Goal: Information Seeking & Learning: Learn about a topic

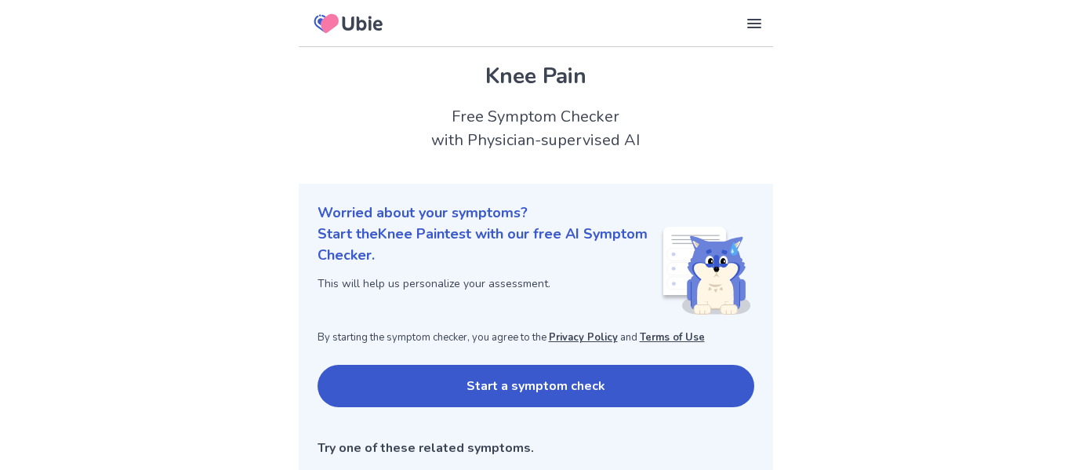
click at [358, 376] on button "Start a symptom check" at bounding box center [535, 385] width 437 height 42
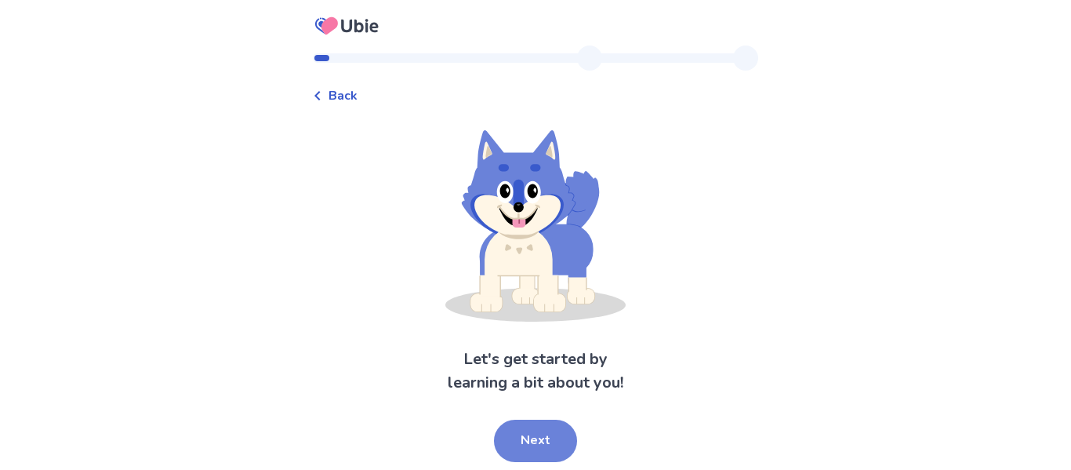
click at [553, 438] on button "Next" at bounding box center [535, 440] width 83 height 42
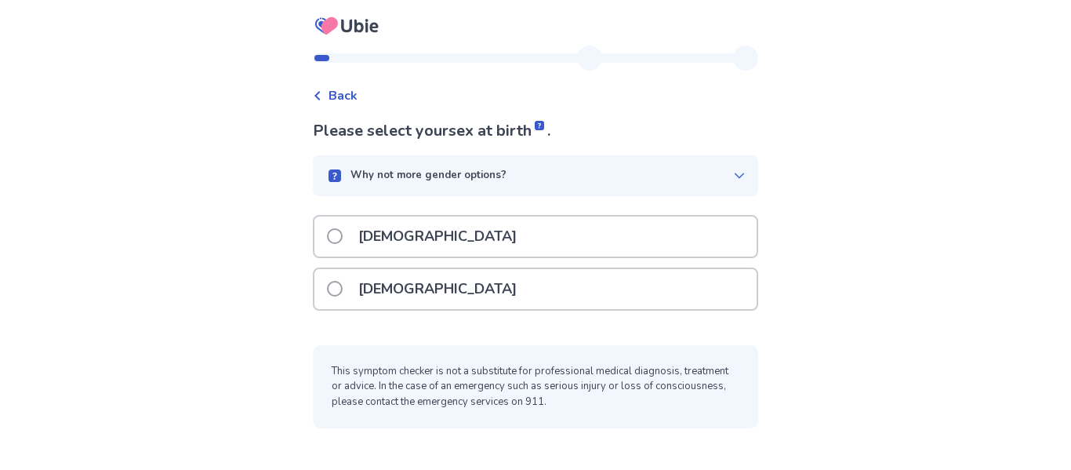
click at [521, 288] on div "[DEMOGRAPHIC_DATA]" at bounding box center [535, 289] width 442 height 40
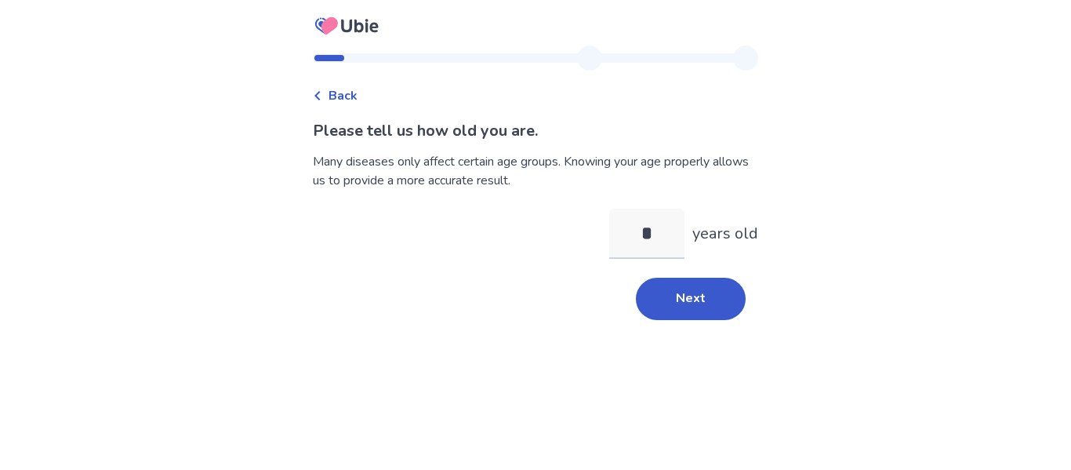
type input "**"
click at [684, 314] on button "Next" at bounding box center [691, 298] width 110 height 42
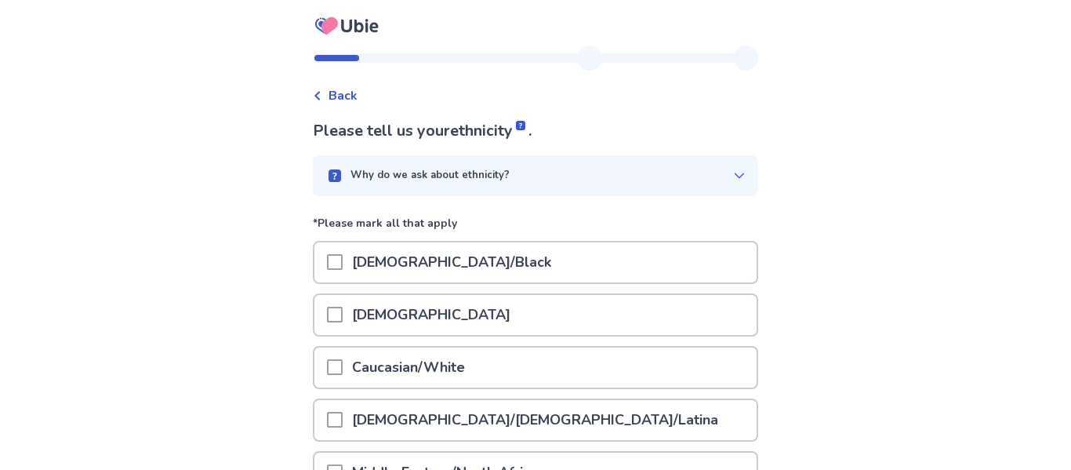
click at [424, 356] on p "Caucasian/White" at bounding box center [409, 367] width 132 height 40
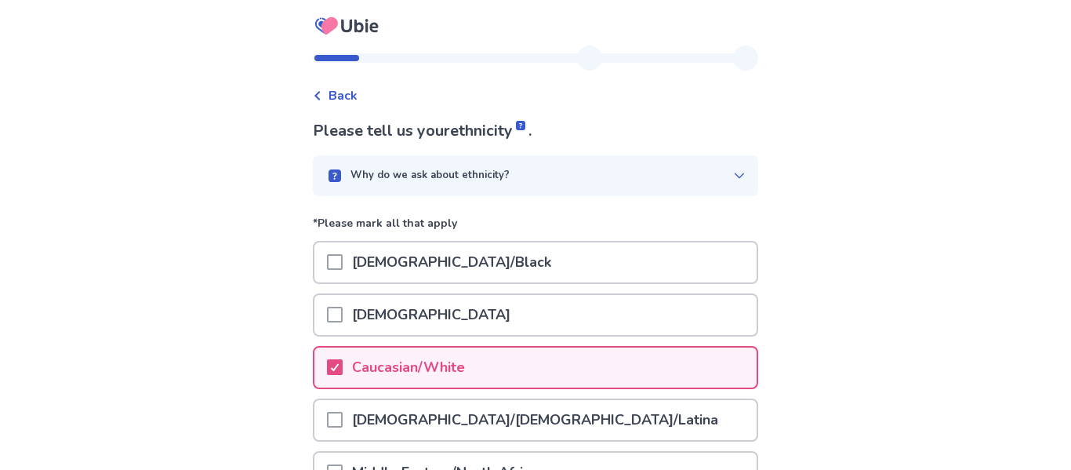
click at [236, 322] on div "Back Please tell us your ethnicity . Why do we ask about ethnicity? *Please mar…" at bounding box center [535, 395] width 1071 height 791
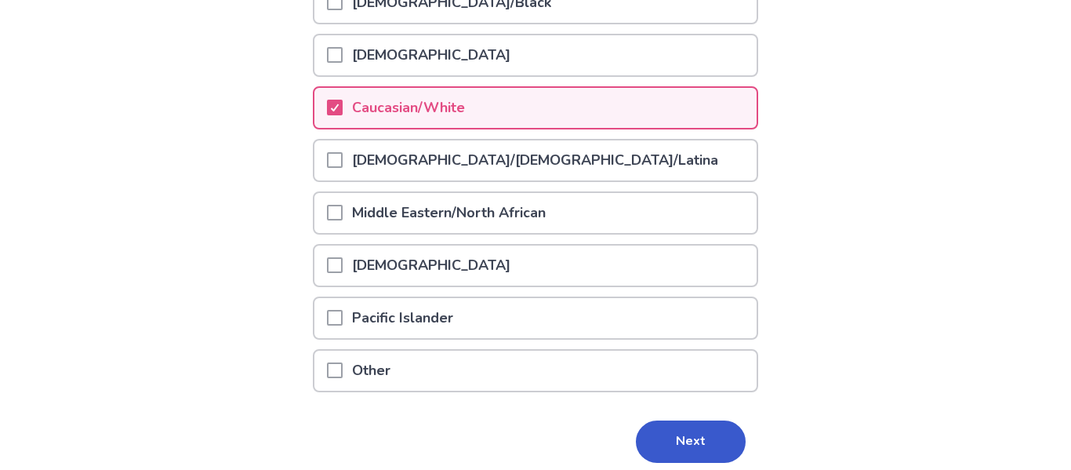
scroll to position [282, 0]
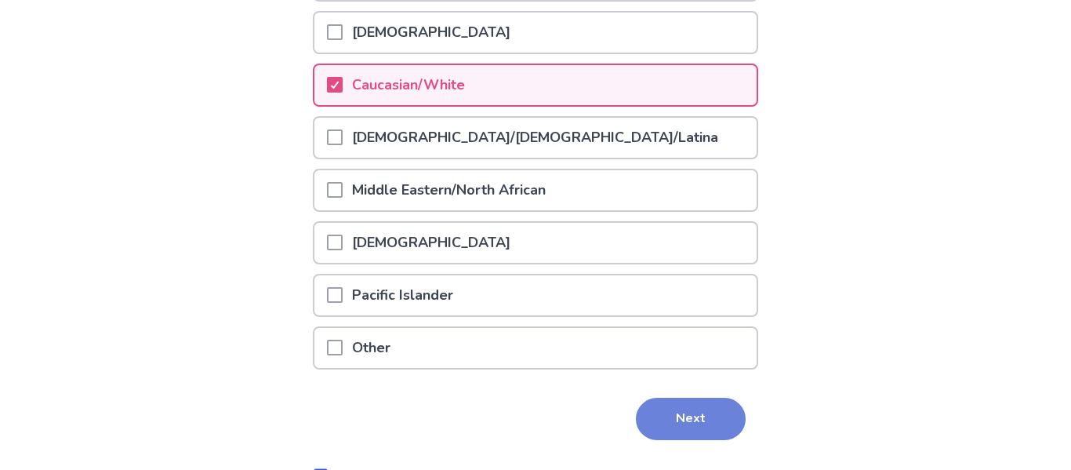
click at [636, 415] on button "Next" at bounding box center [691, 418] width 110 height 42
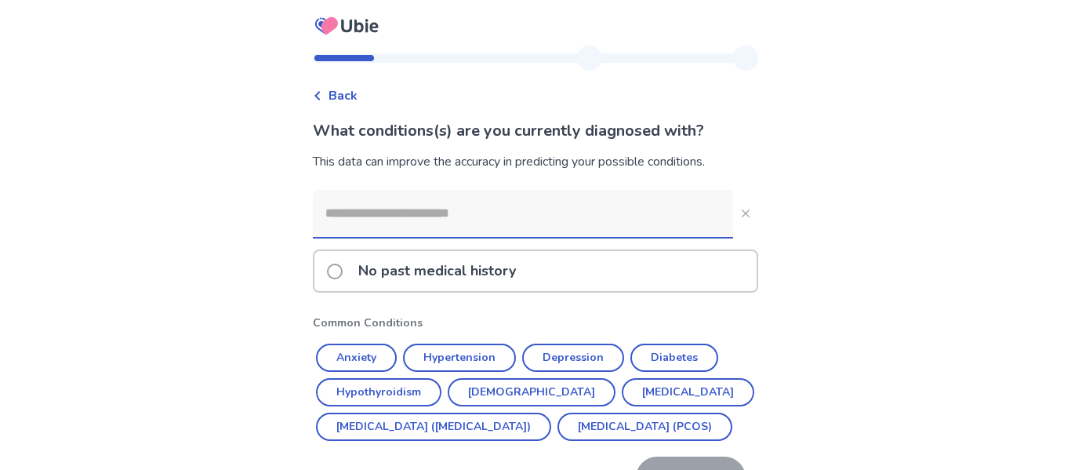
click at [80, 213] on div "Back What conditions(s) are you currently diagnosed with? This data can improve…" at bounding box center [535, 283] width 1071 height 567
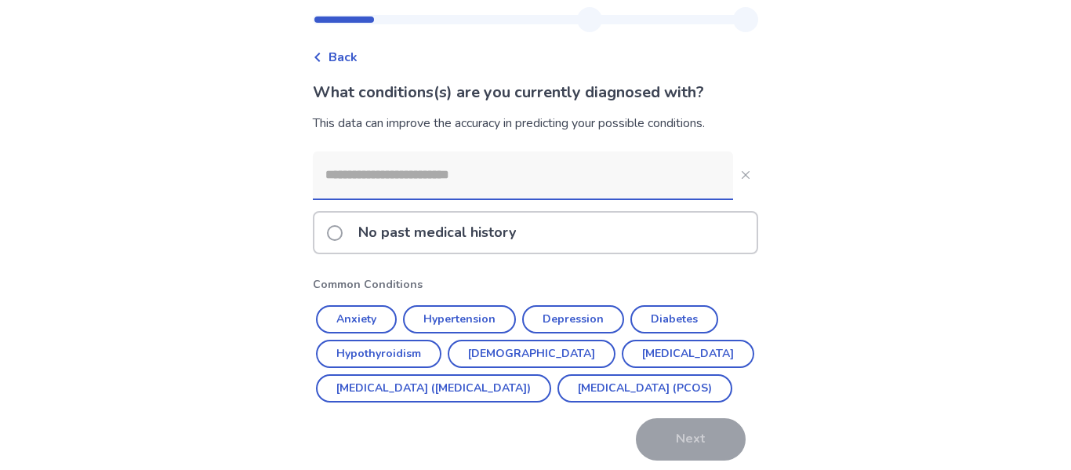
scroll to position [63, 0]
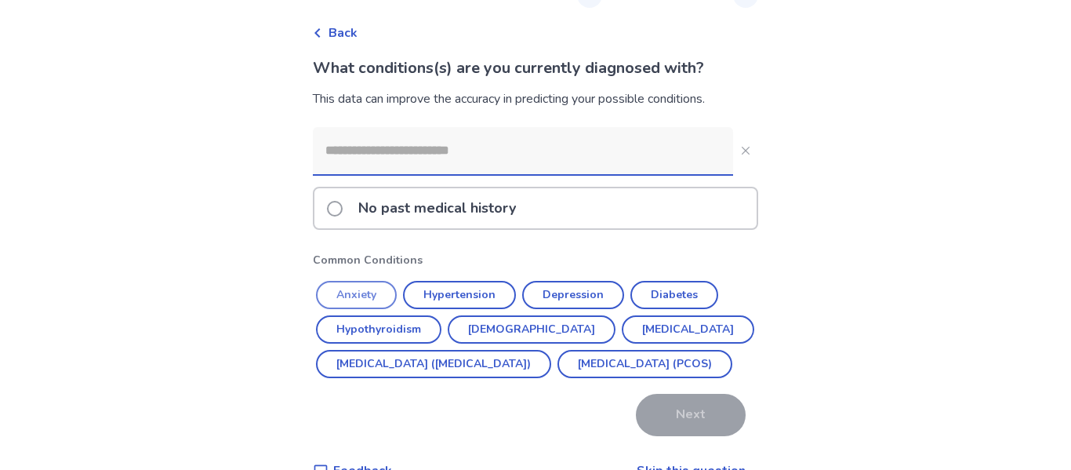
click at [388, 286] on button "Anxiety" at bounding box center [356, 295] width 81 height 28
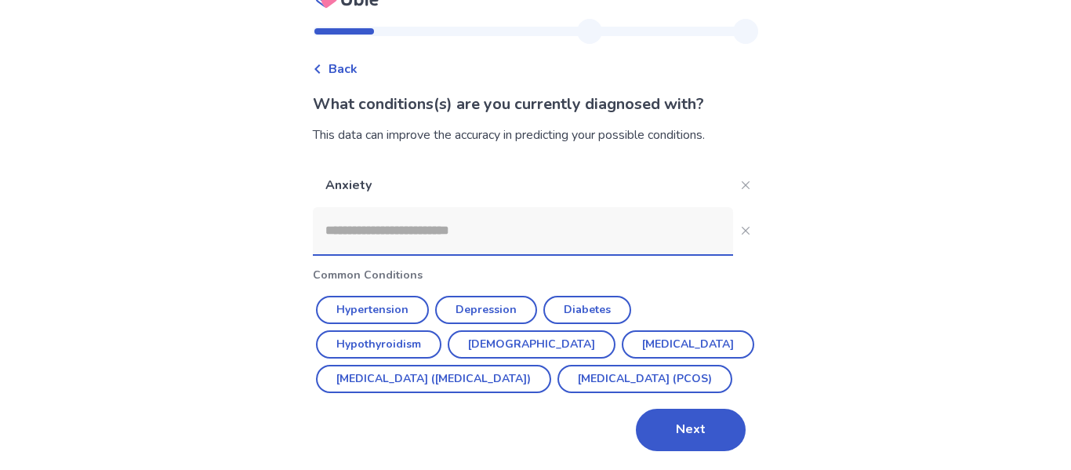
scroll to position [61, 0]
click at [429, 207] on input at bounding box center [523, 230] width 420 height 47
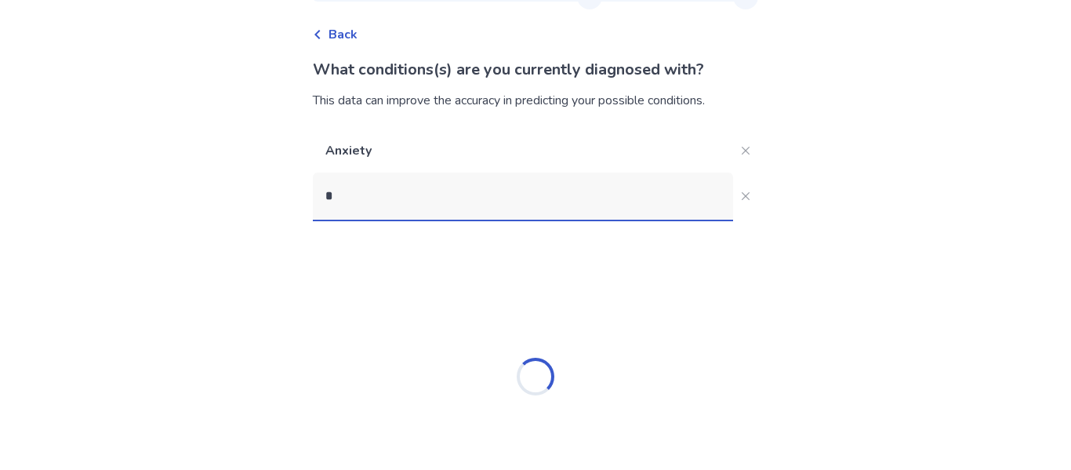
scroll to position [0, 0]
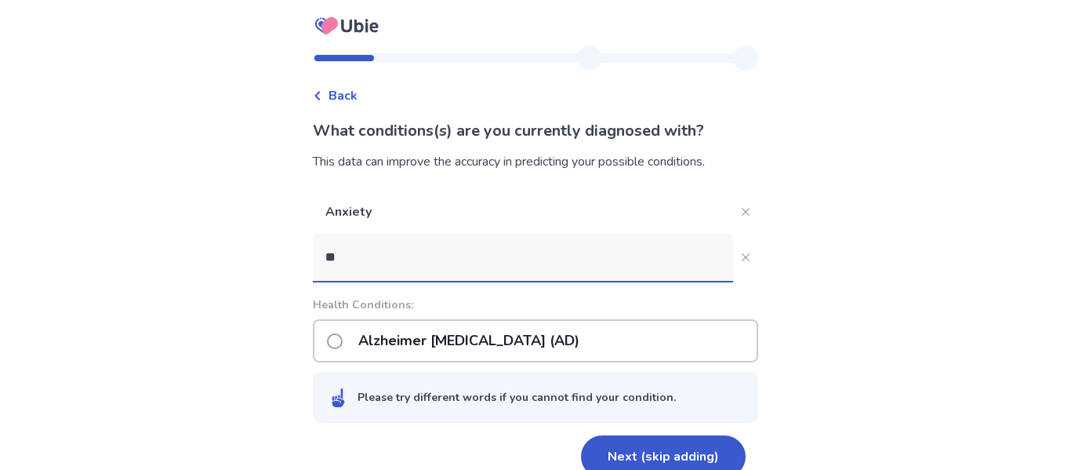
type input "***"
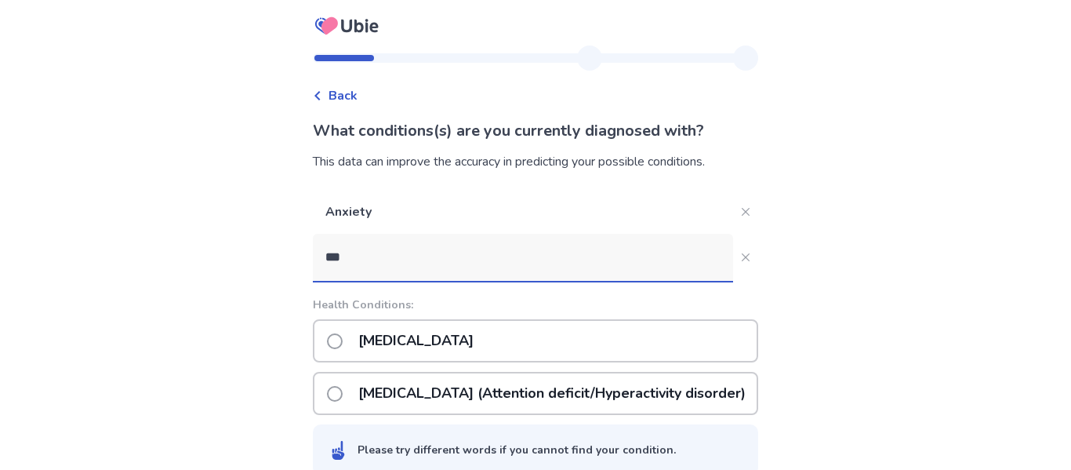
click at [404, 392] on p "[MEDICAL_DATA] (Attention deficit/Hyperactivity disorder)" at bounding box center [552, 393] width 406 height 40
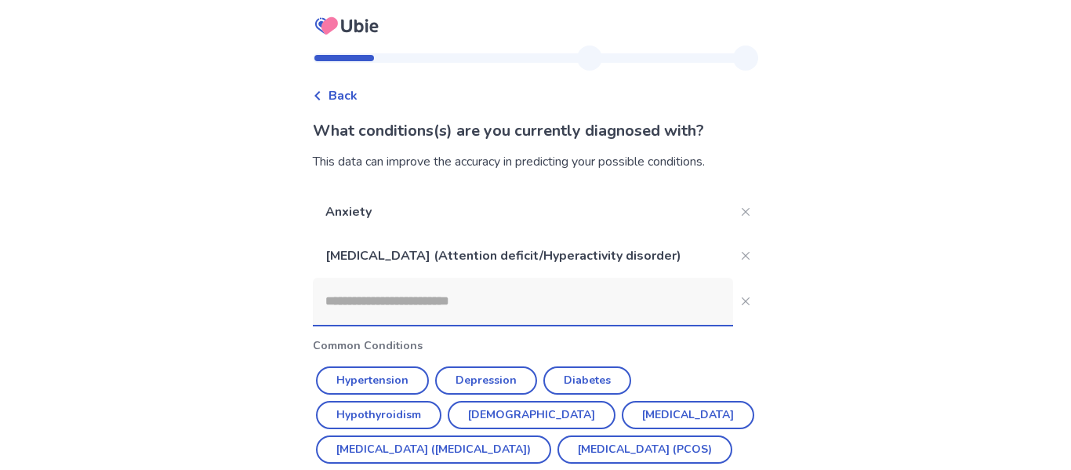
click at [739, 397] on div "Anxiety [MEDICAL_DATA] (Attention deficit/Hyperactivity disorder) Common Condit…" at bounding box center [535, 356] width 445 height 332
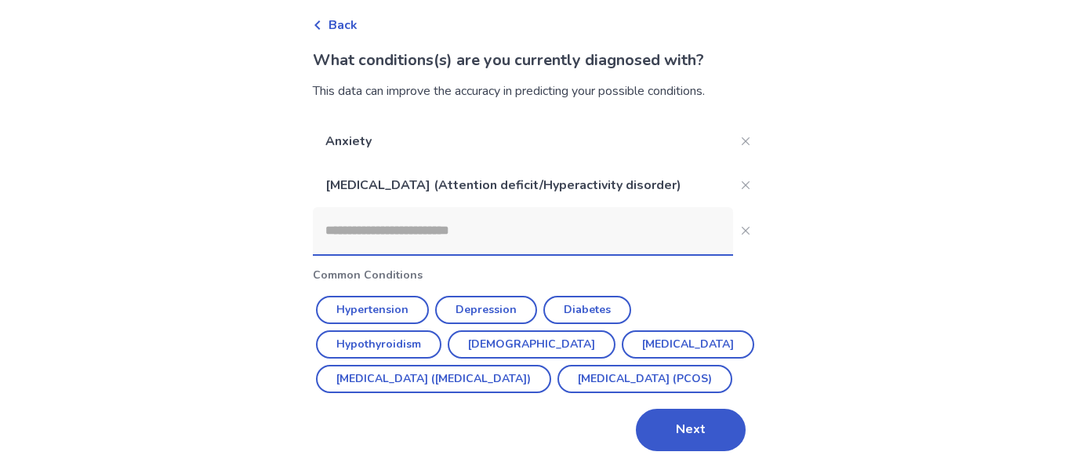
scroll to position [94, 0]
click at [703, 451] on button "Next" at bounding box center [691, 429] width 110 height 42
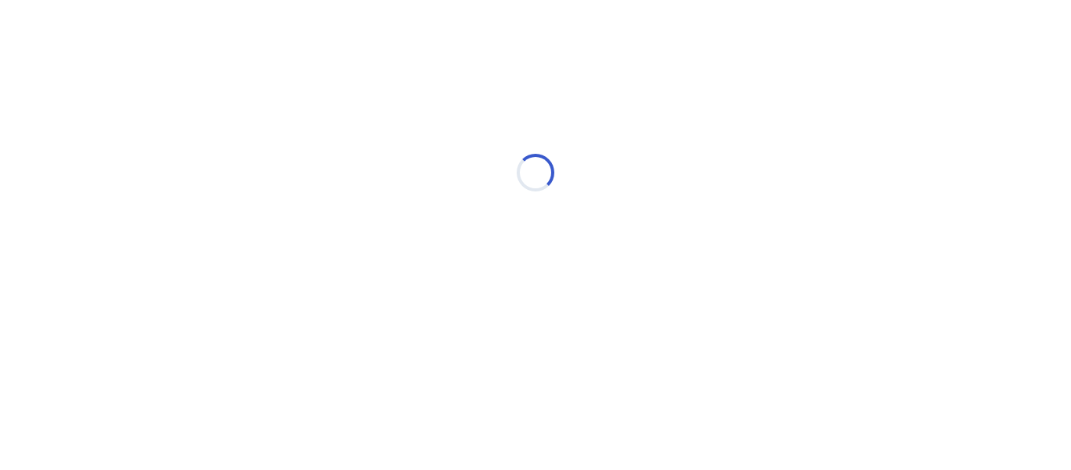
scroll to position [0, 0]
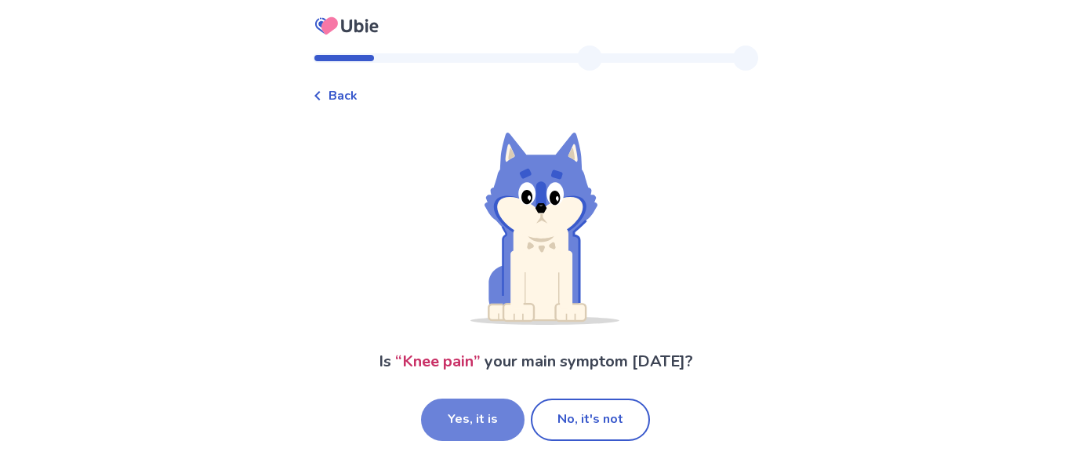
click at [503, 423] on button "Yes, it is" at bounding box center [472, 419] width 103 height 42
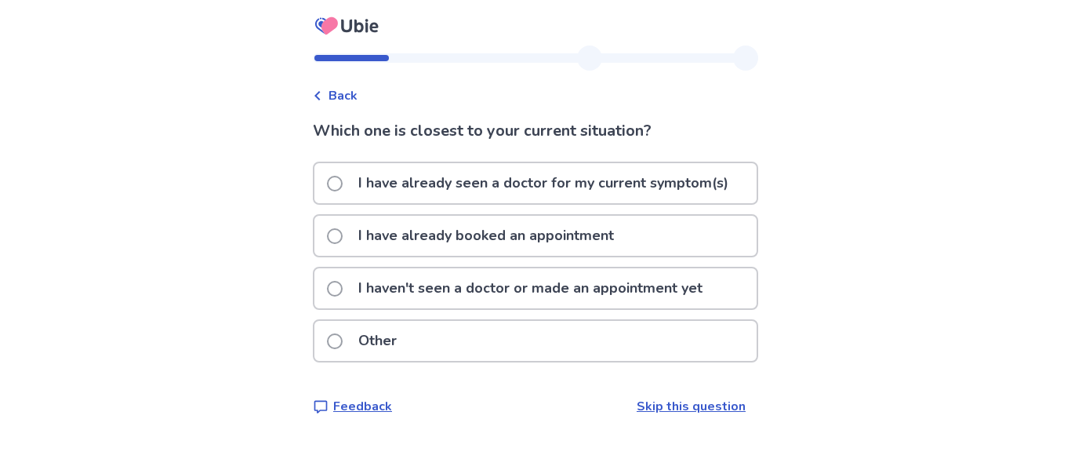
click at [448, 218] on p "I have already booked an appointment" at bounding box center [486, 236] width 274 height 40
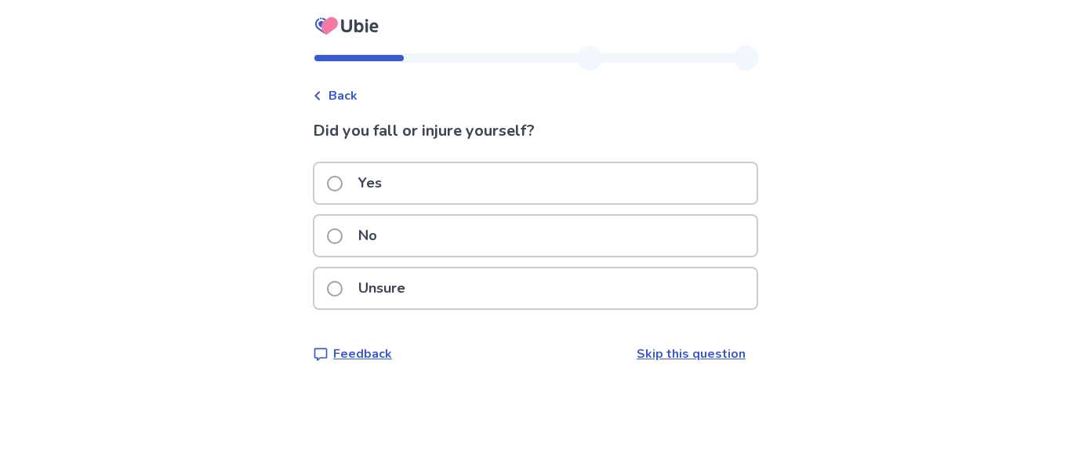
click at [448, 278] on div "Unsure" at bounding box center [535, 288] width 442 height 40
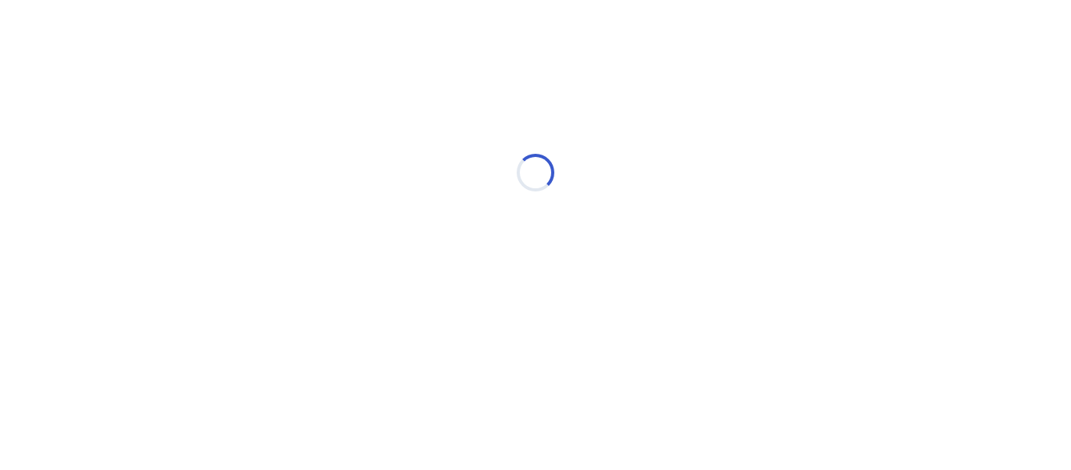
select select "*"
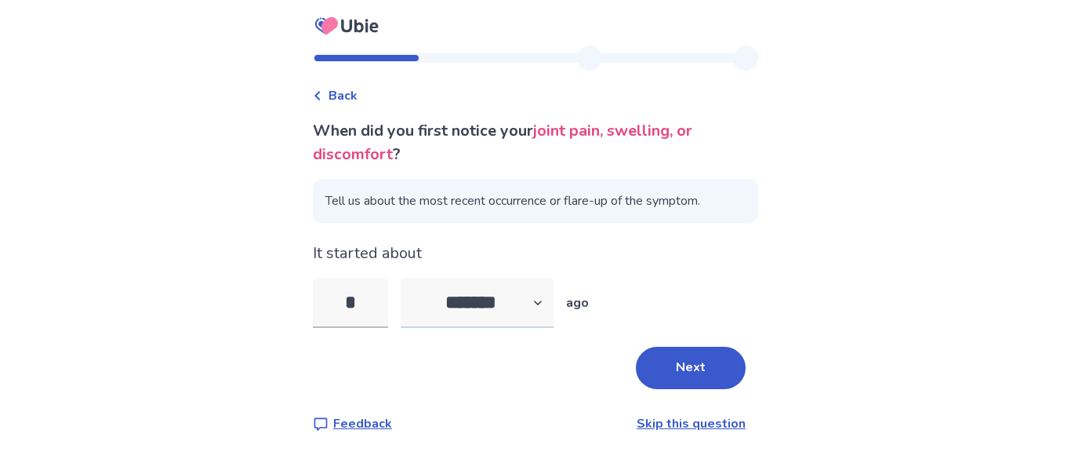
type input "*"
click at [542, 311] on select "******* ****** ******* ******** *******" at bounding box center [477, 302] width 153 height 50
select select "*"
click at [410, 277] on select "******* ****** ******* ******** *******" at bounding box center [477, 302] width 153 height 50
click at [647, 357] on button "Next" at bounding box center [691, 367] width 110 height 42
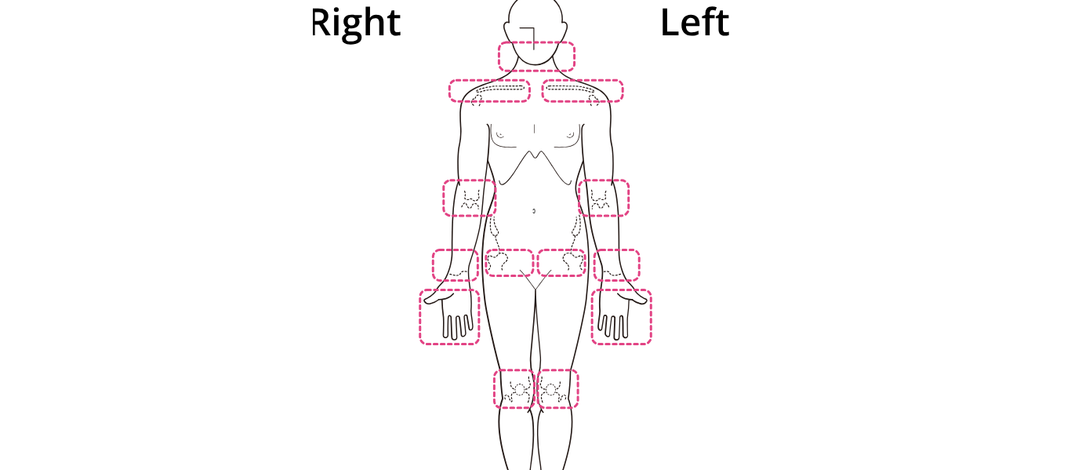
scroll to position [188, 0]
click at [548, 368] on img at bounding box center [535, 274] width 890 height 603
click at [549, 369] on img at bounding box center [535, 274] width 890 height 603
click at [696, 361] on img at bounding box center [535, 274] width 890 height 603
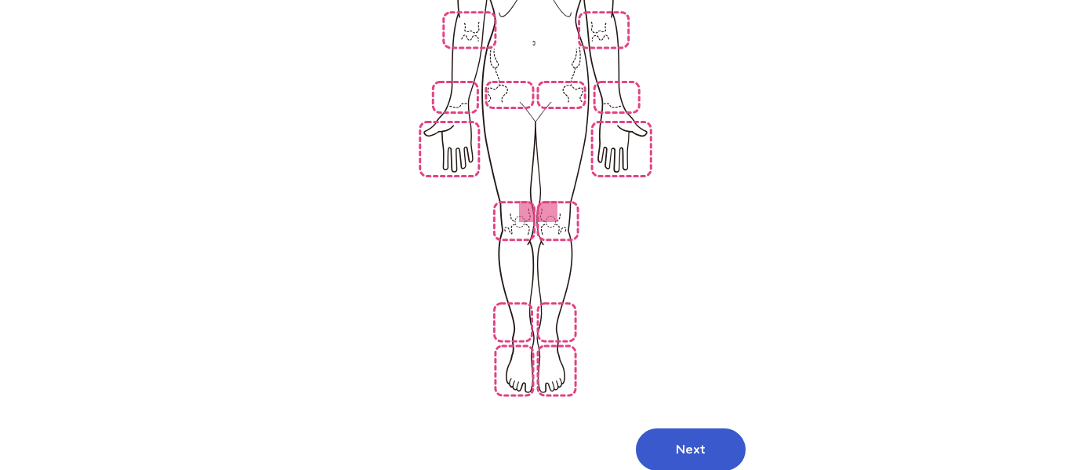
scroll to position [376, 0]
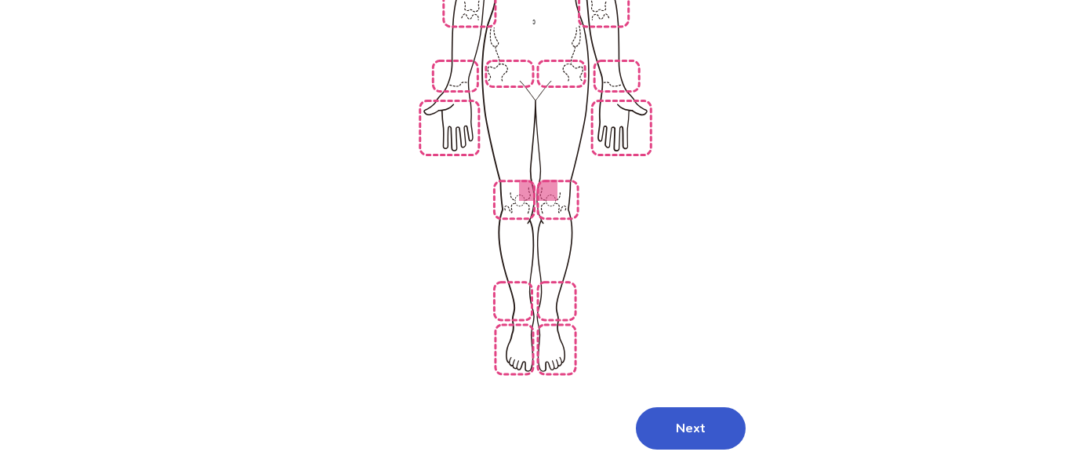
click at [676, 430] on div "Please select the location of your pain. Next Feedback Skip this question" at bounding box center [535, 118] width 445 height 750
click at [675, 407] on button "Next" at bounding box center [691, 428] width 110 height 42
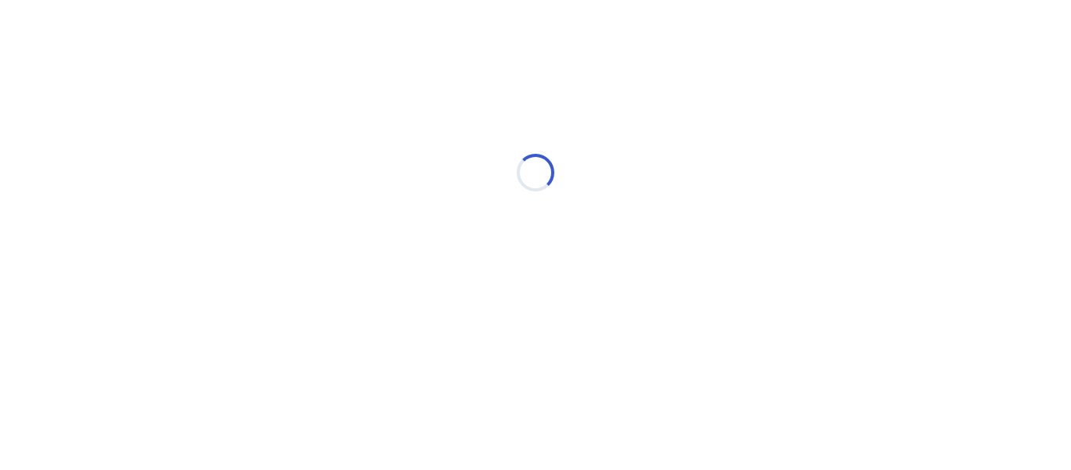
scroll to position [0, 0]
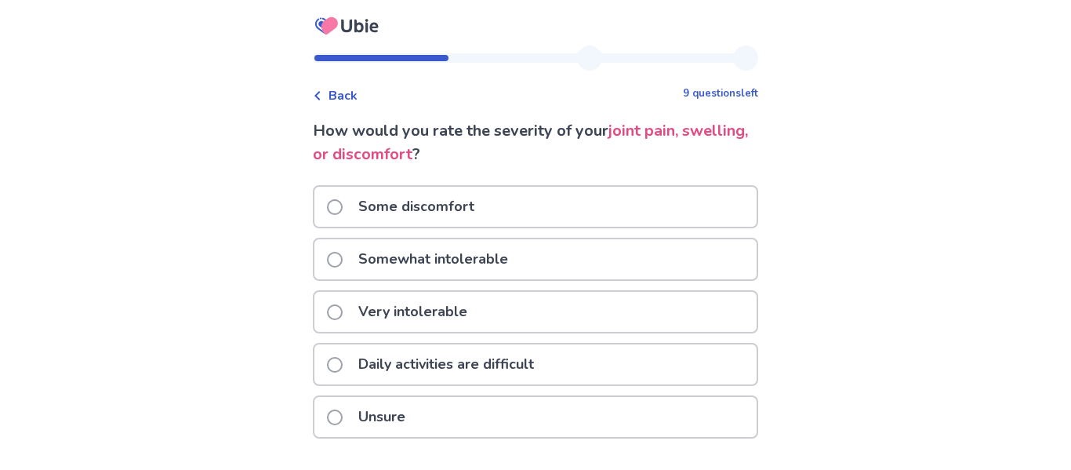
click at [458, 361] on p "Daily activities are difficult" at bounding box center [446, 364] width 194 height 40
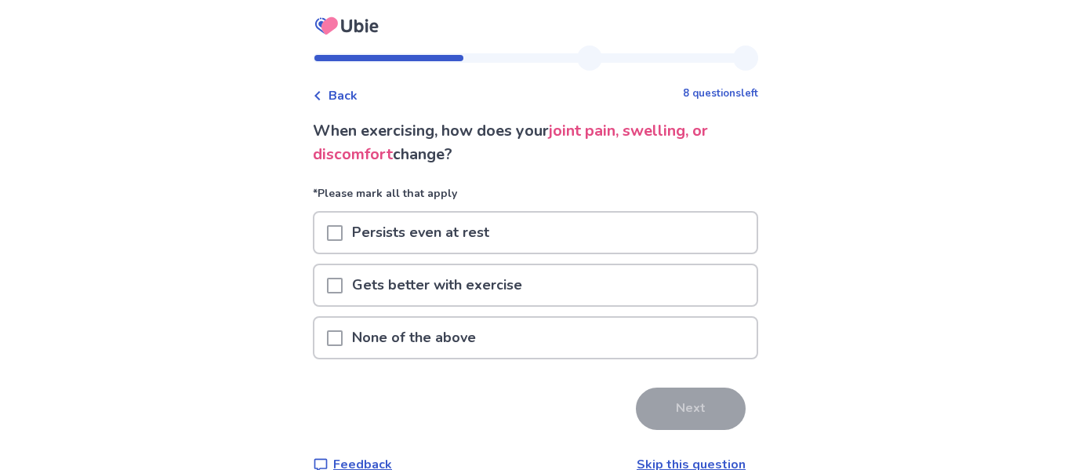
click at [464, 244] on p "Persists even at rest" at bounding box center [421, 232] width 156 height 40
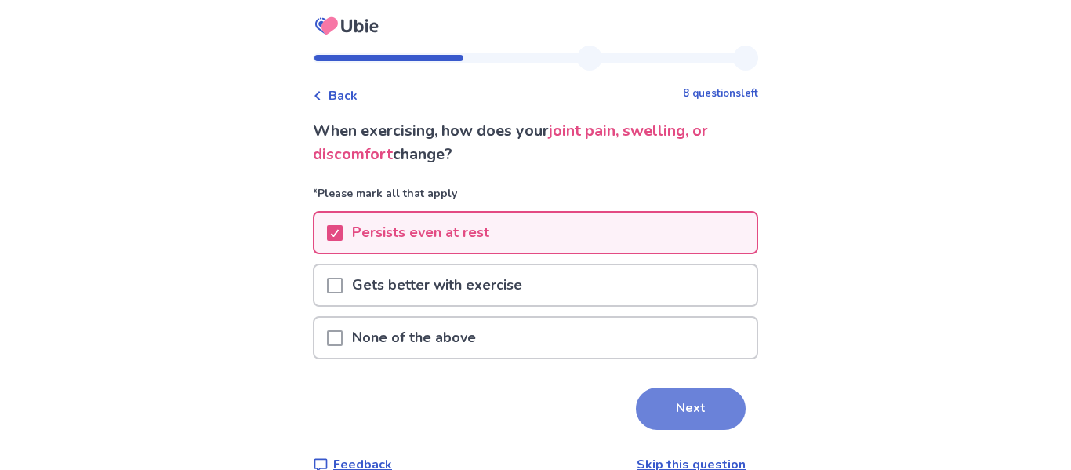
click at [669, 402] on button "Next" at bounding box center [691, 408] width 110 height 42
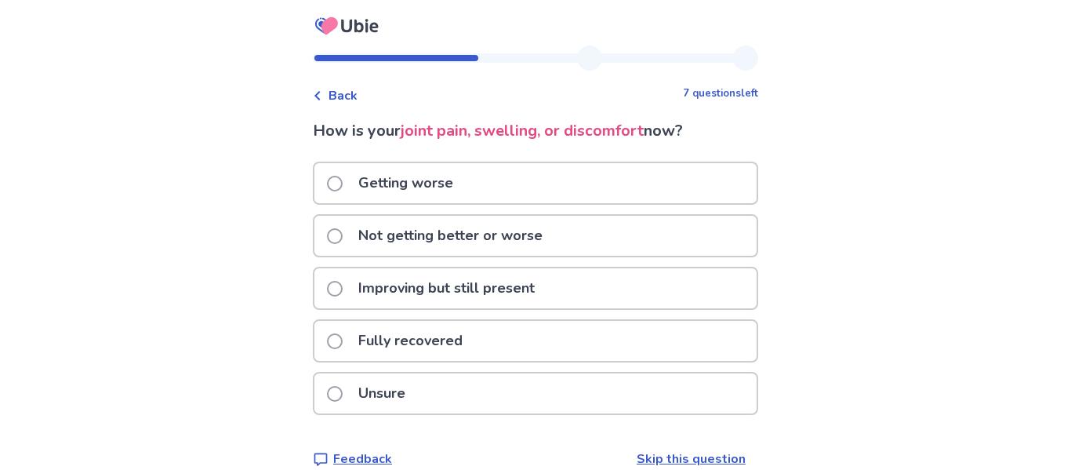
click at [462, 195] on p "Getting worse" at bounding box center [406, 183] width 114 height 40
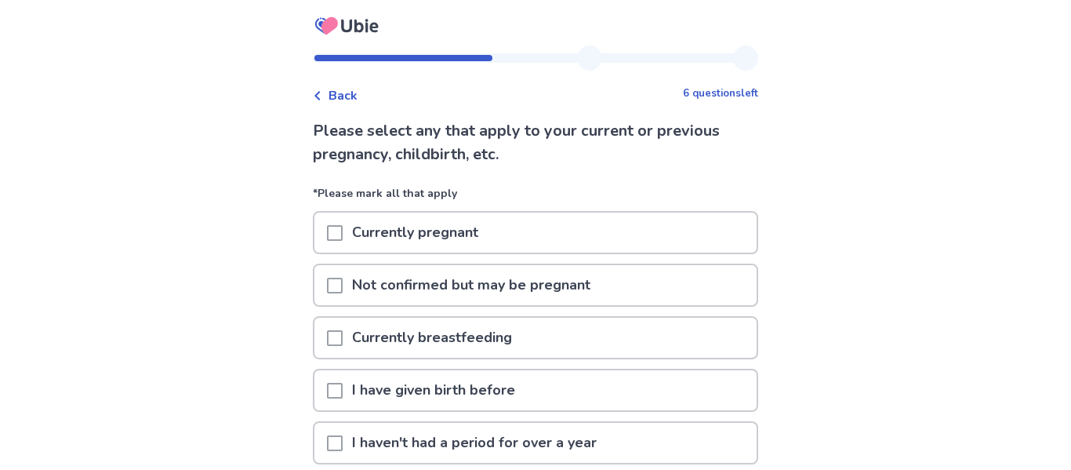
click at [299, 237] on div "Back 6 questions left Please select any that apply to your current or previous …" at bounding box center [535, 328] width 1071 height 656
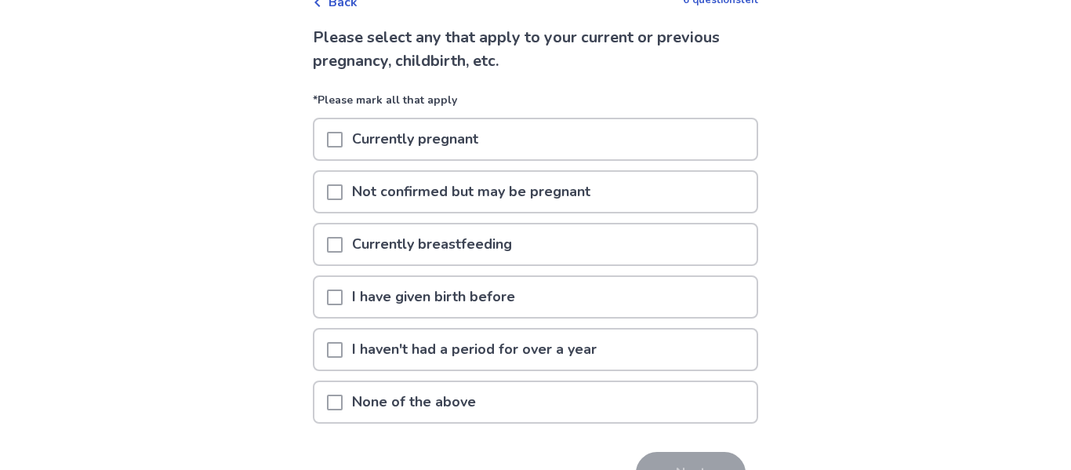
scroll to position [94, 0]
click at [473, 397] on p "None of the above" at bounding box center [414, 401] width 143 height 40
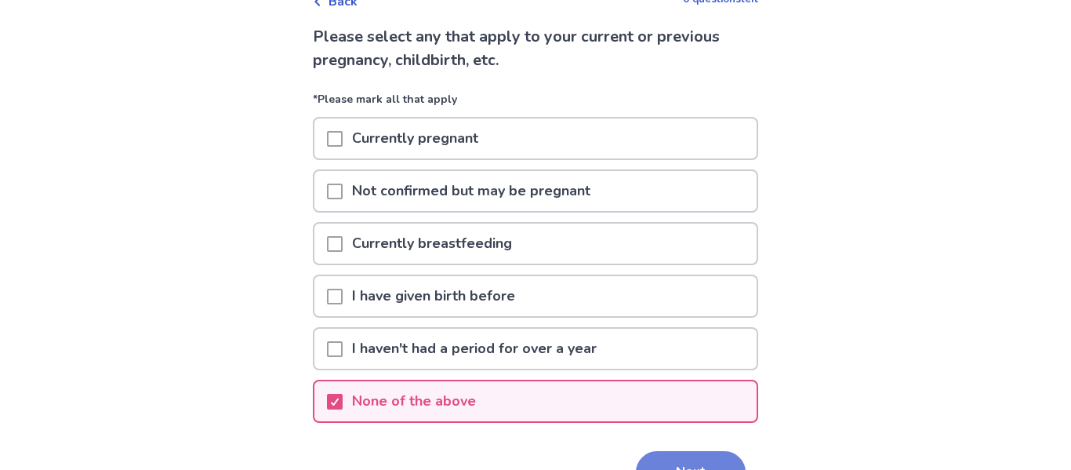
click at [720, 454] on button "Next" at bounding box center [691, 472] width 110 height 42
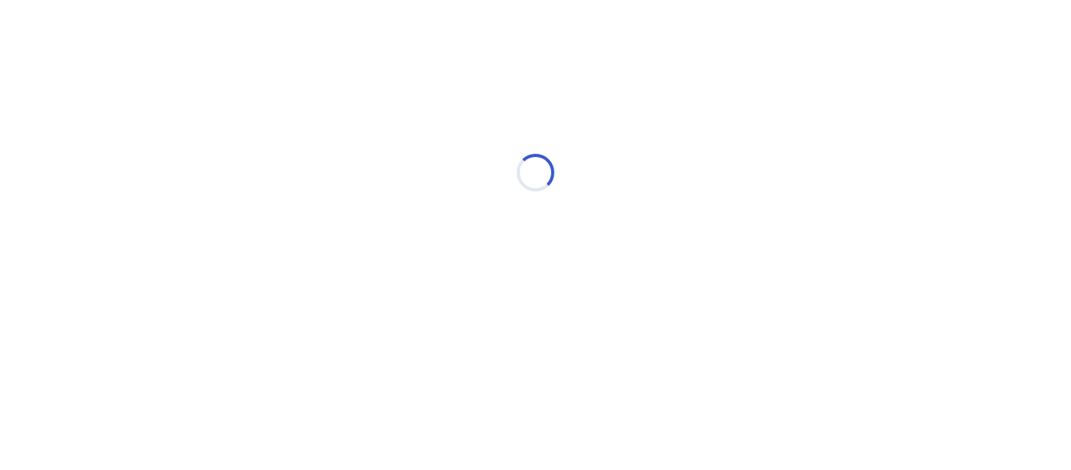
scroll to position [0, 0]
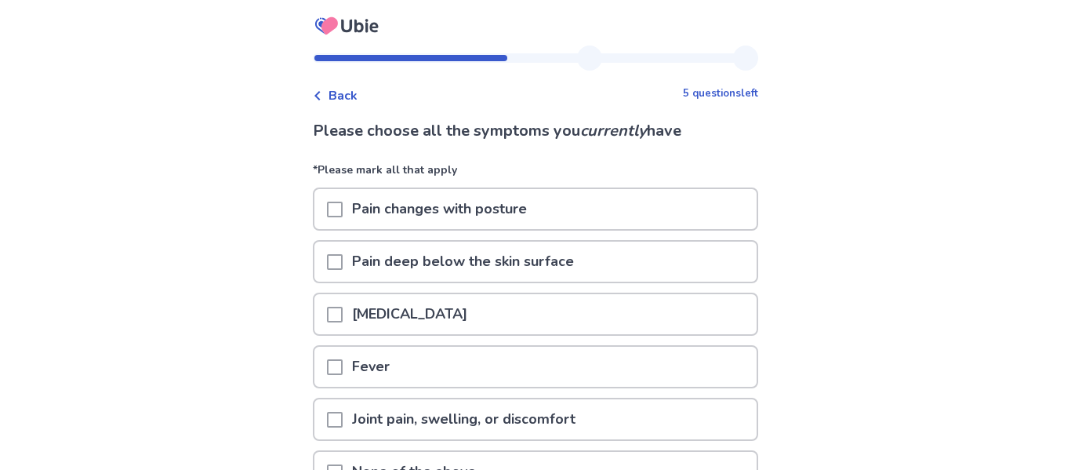
click at [282, 187] on div "Back 5 questions left Please choose all the symptoms you currently have *Please…" at bounding box center [535, 316] width 1071 height 633
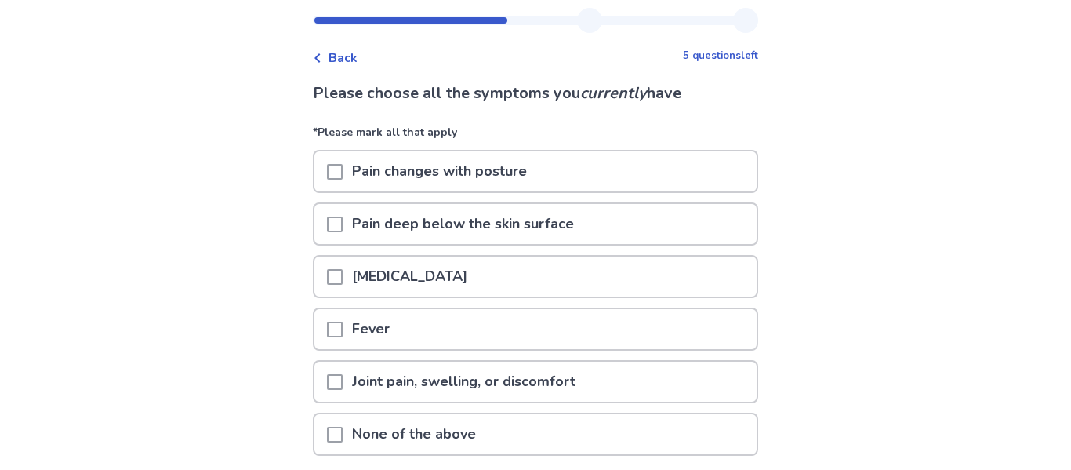
scroll to position [63, 0]
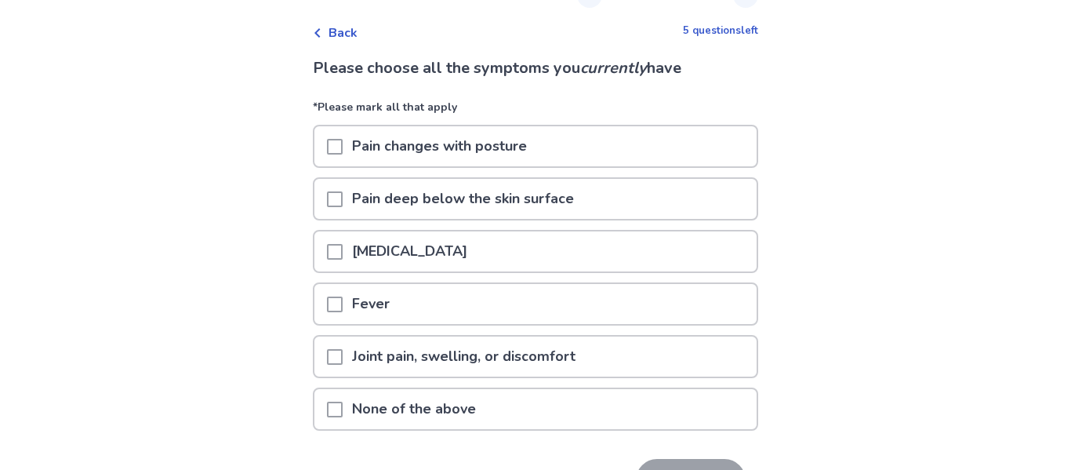
click at [481, 196] on p "Pain deep below the skin surface" at bounding box center [463, 199] width 241 height 40
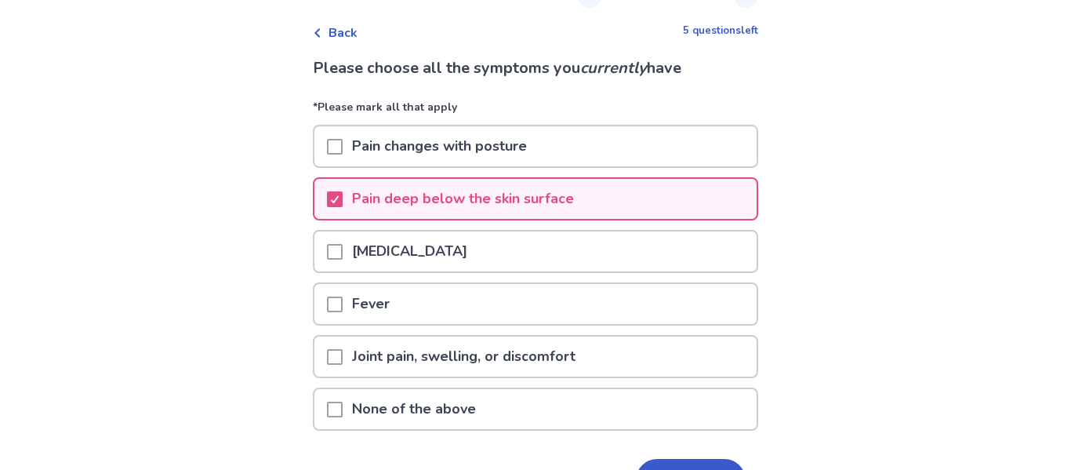
click at [462, 256] on p "[MEDICAL_DATA]" at bounding box center [410, 251] width 134 height 40
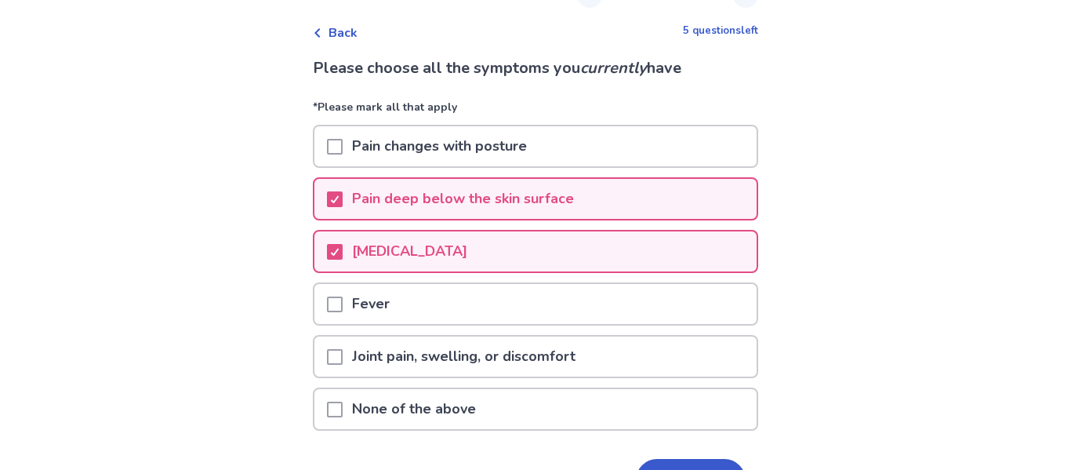
click at [444, 352] on p "Joint pain, swelling, or discomfort" at bounding box center [464, 356] width 242 height 40
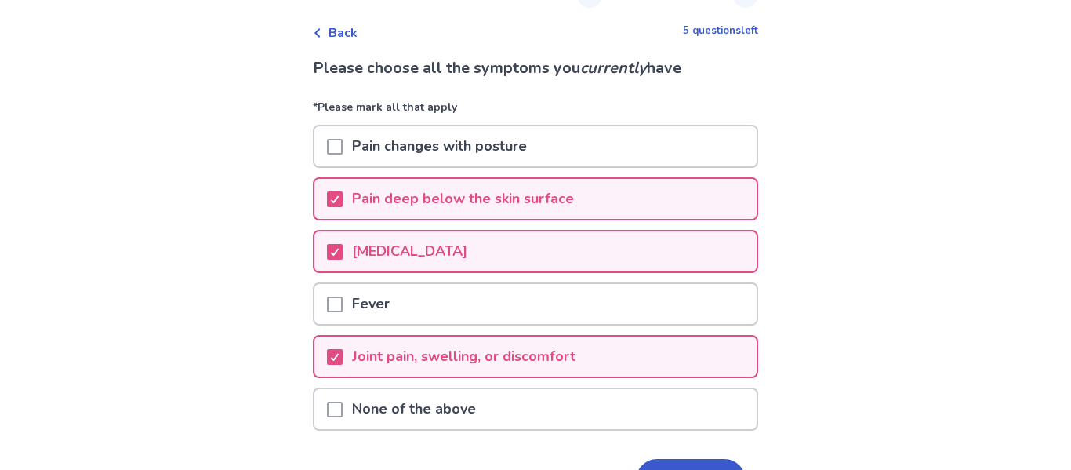
click at [702, 457] on div "Please choose all the symptoms you currently have *Please mark all that apply P…" at bounding box center [535, 300] width 445 height 488
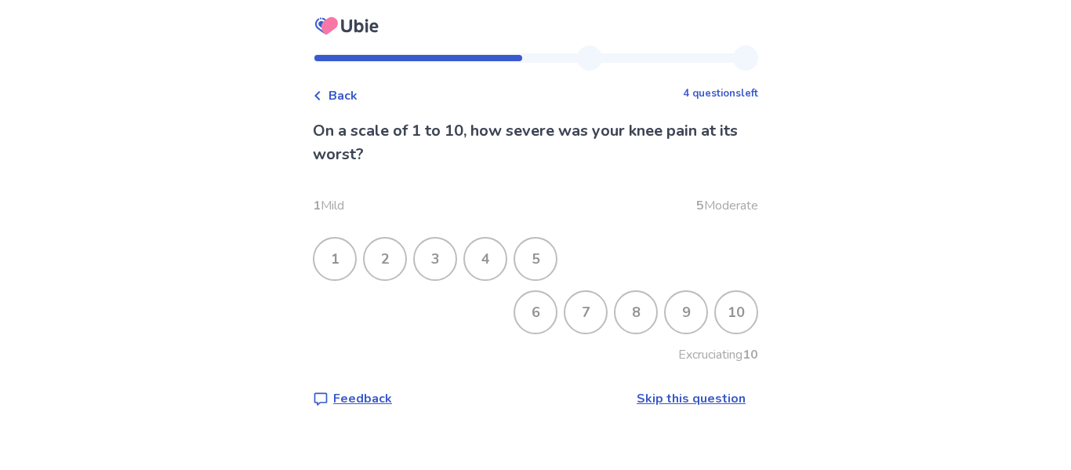
click at [622, 312] on div "8" at bounding box center [635, 312] width 41 height 41
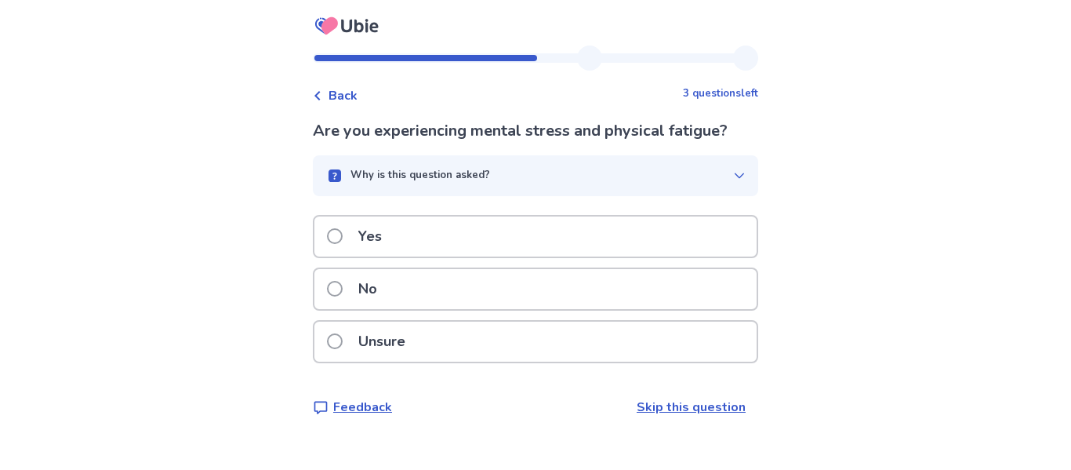
click at [591, 168] on div "Why is this question asked?" at bounding box center [529, 176] width 408 height 16
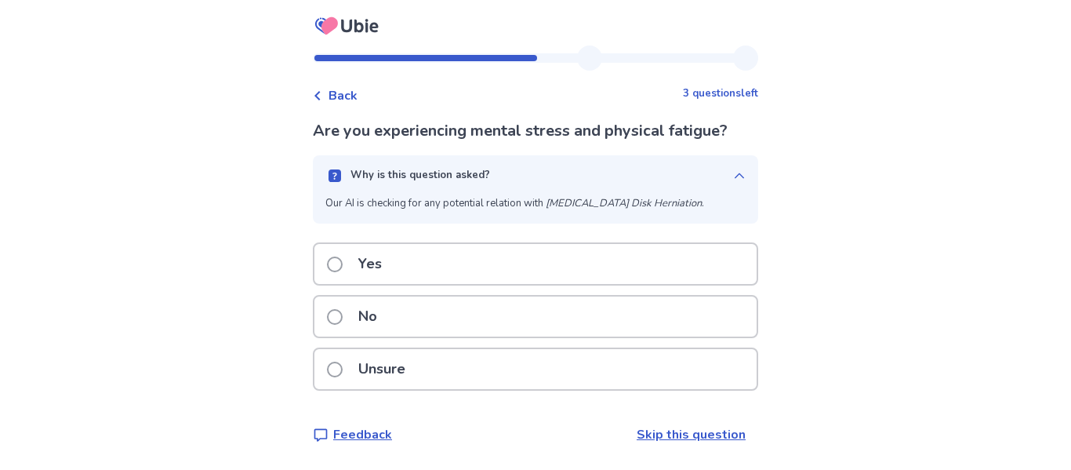
click at [591, 168] on div "Why is this question asked?" at bounding box center [529, 176] width 408 height 16
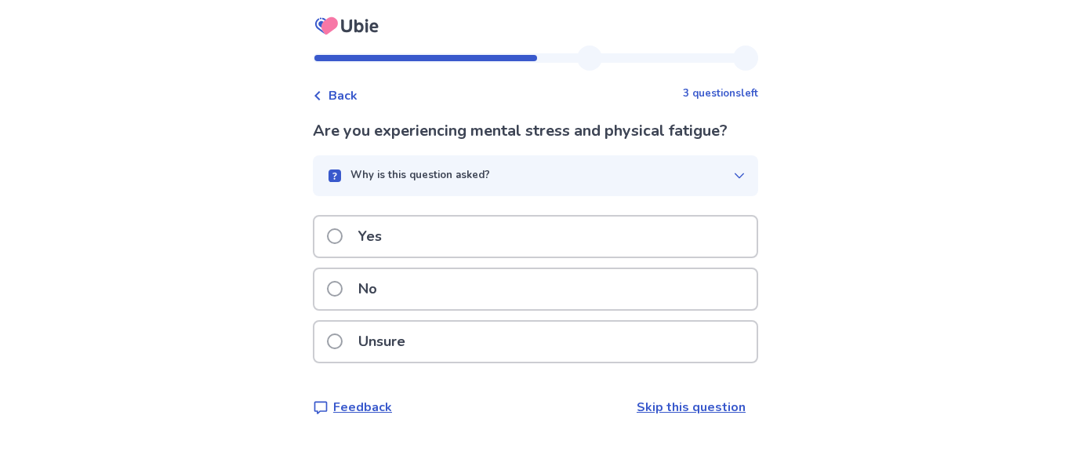
click at [475, 285] on div "No" at bounding box center [535, 289] width 442 height 40
click at [481, 232] on div "Yes" at bounding box center [535, 236] width 442 height 40
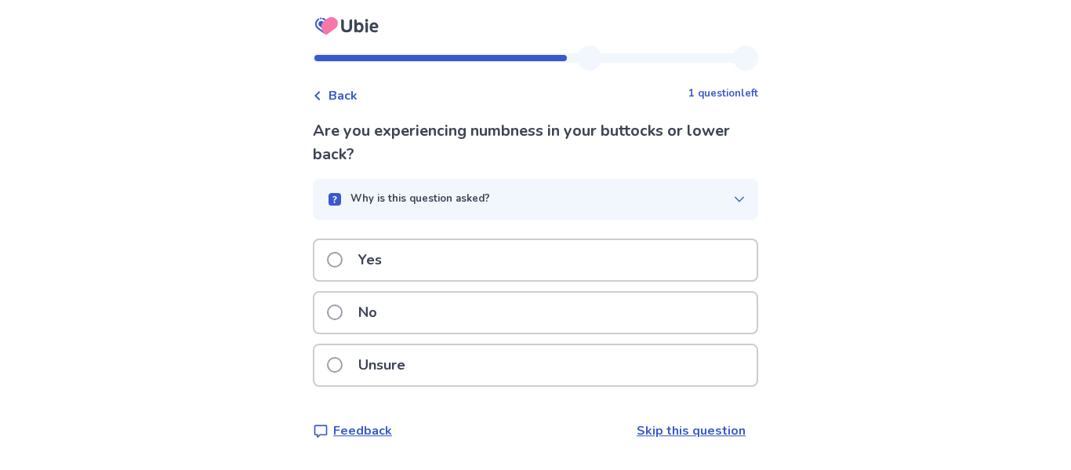
click at [476, 248] on div "Yes" at bounding box center [535, 260] width 442 height 40
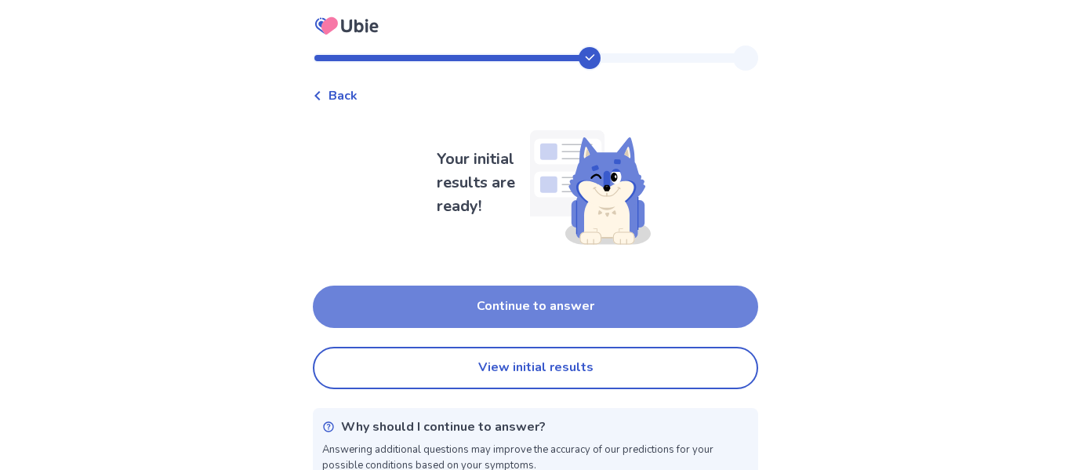
click at [496, 299] on button "Continue to answer" at bounding box center [535, 306] width 445 height 42
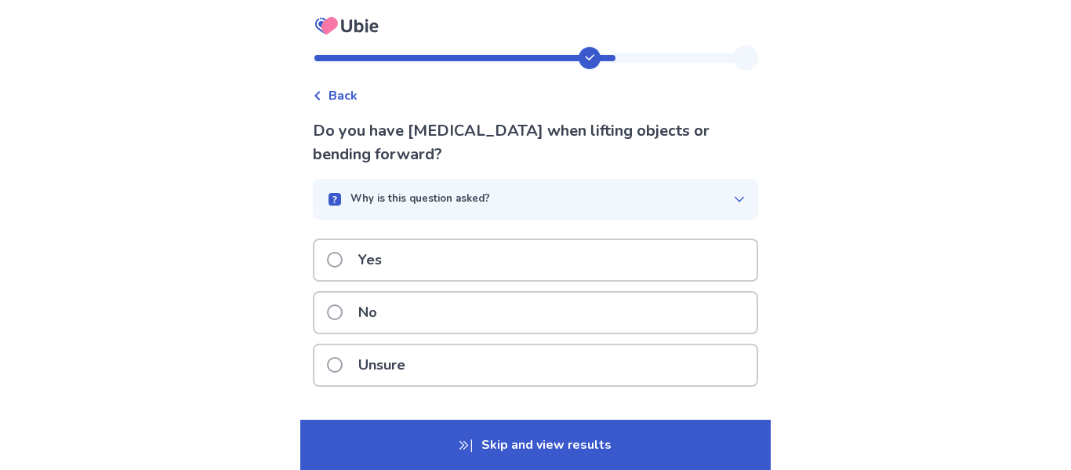
click at [488, 262] on div "Yes" at bounding box center [535, 260] width 442 height 40
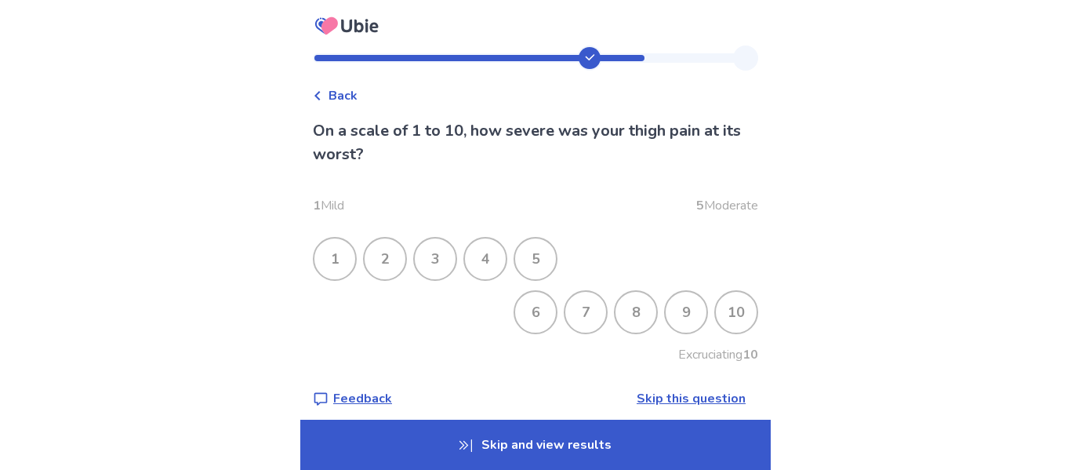
click at [446, 253] on div "3" at bounding box center [435, 258] width 41 height 41
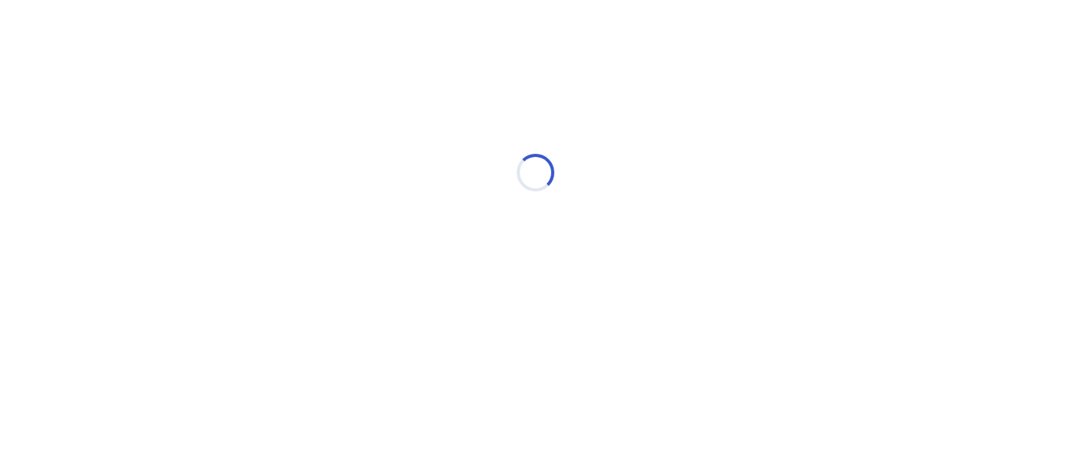
select select "*"
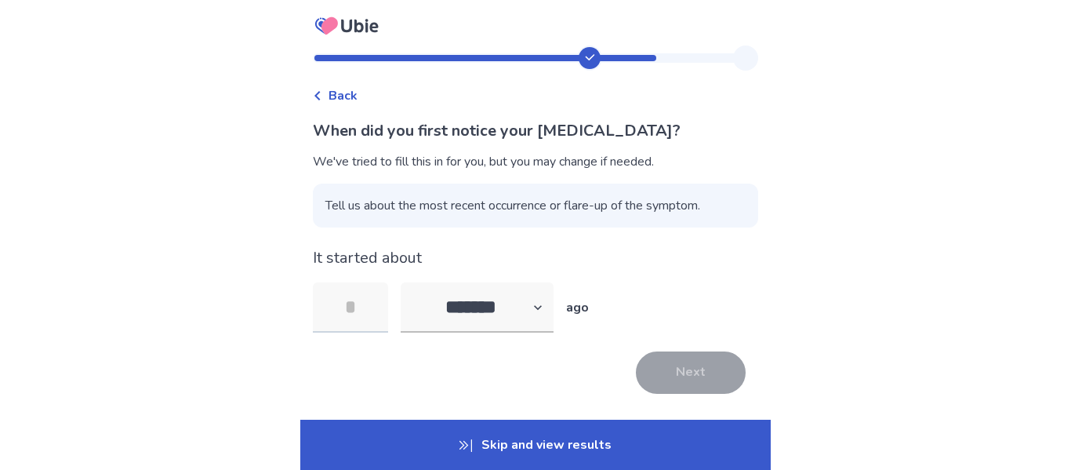
type input "*"
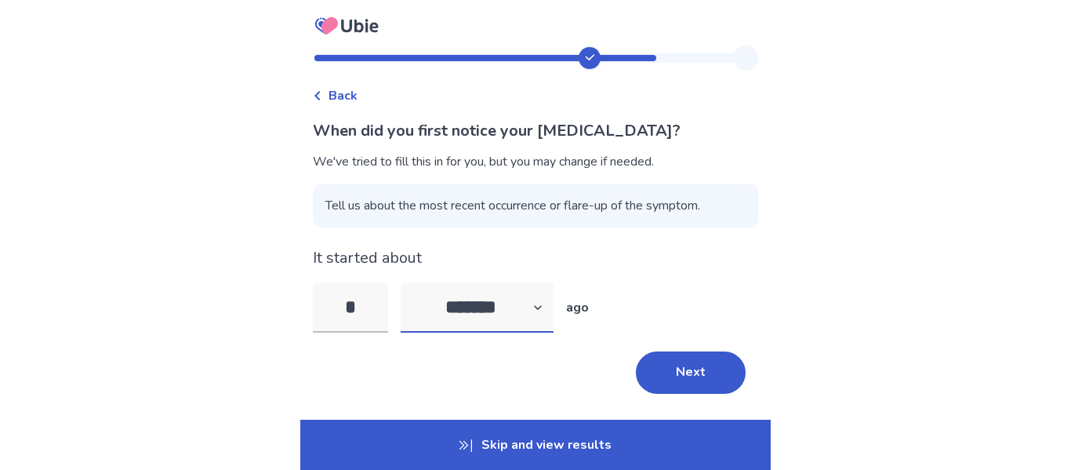
click at [465, 303] on select "******* ****** ******* ******** *******" at bounding box center [477, 307] width 153 height 50
select select "*"
click at [410, 282] on select "******* ****** ******* ******** *******" at bounding box center [477, 307] width 153 height 50
click at [680, 378] on button "Next" at bounding box center [691, 372] width 110 height 42
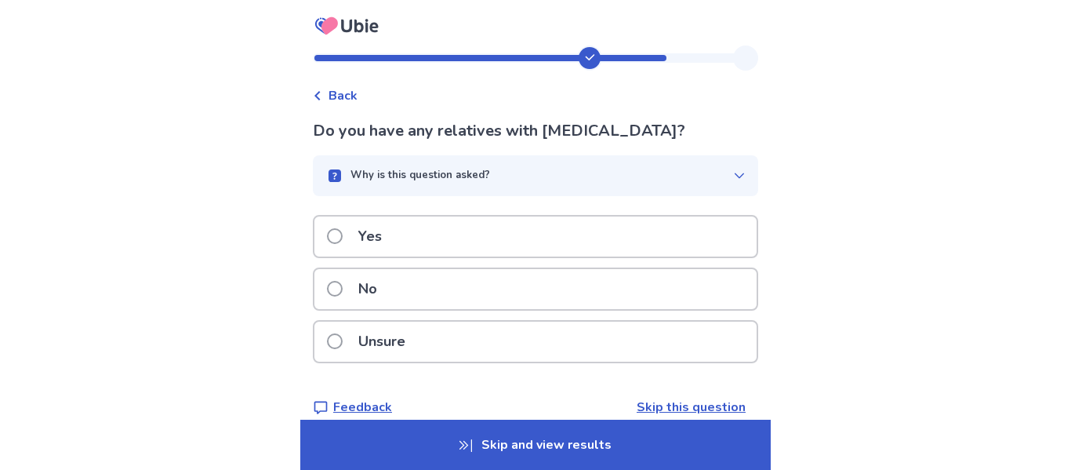
click at [415, 327] on p "Unsure" at bounding box center [382, 341] width 66 height 40
click at [561, 291] on div "No" at bounding box center [535, 289] width 442 height 40
click at [462, 234] on div "Yes" at bounding box center [535, 236] width 442 height 40
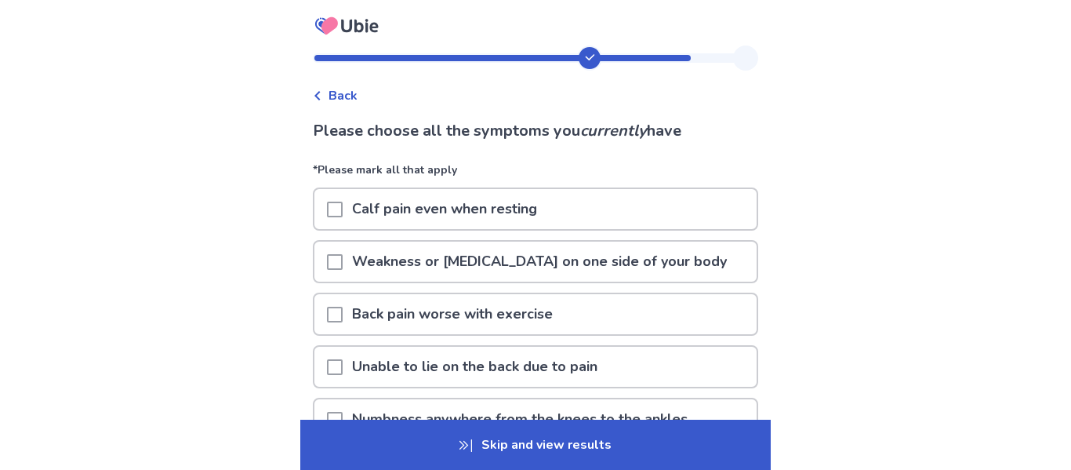
click at [339, 209] on span at bounding box center [335, 209] width 16 height 16
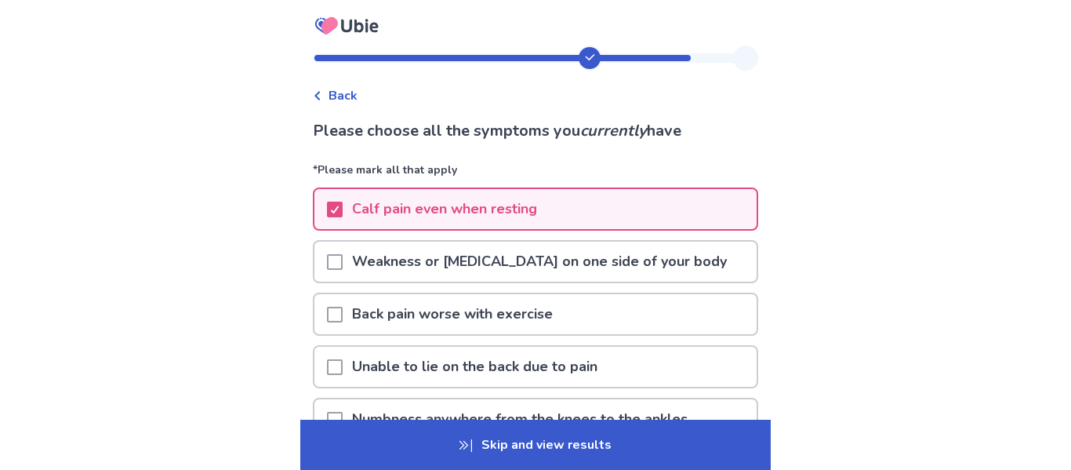
click at [343, 317] on span at bounding box center [335, 314] width 16 height 16
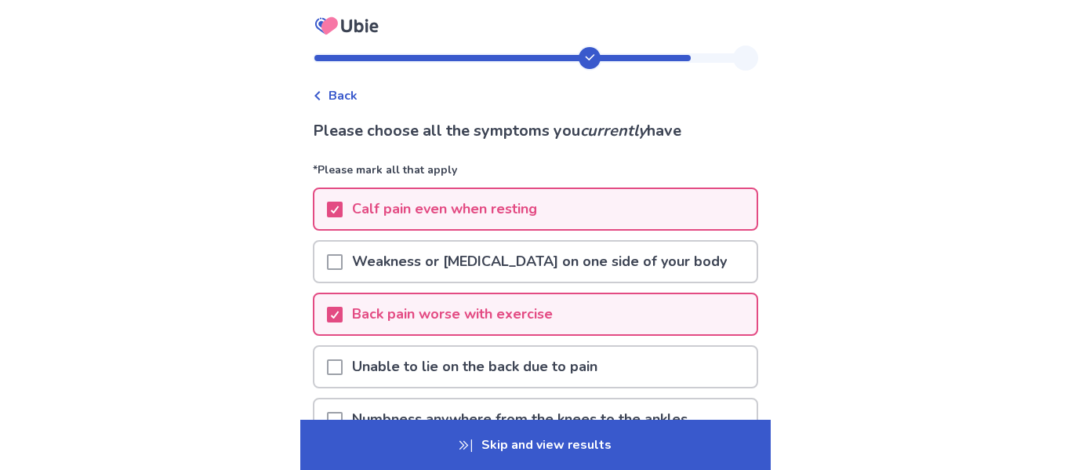
click at [257, 315] on div "Back Please choose all the symptoms you currently have *Please mark all that ap…" at bounding box center [535, 341] width 1071 height 683
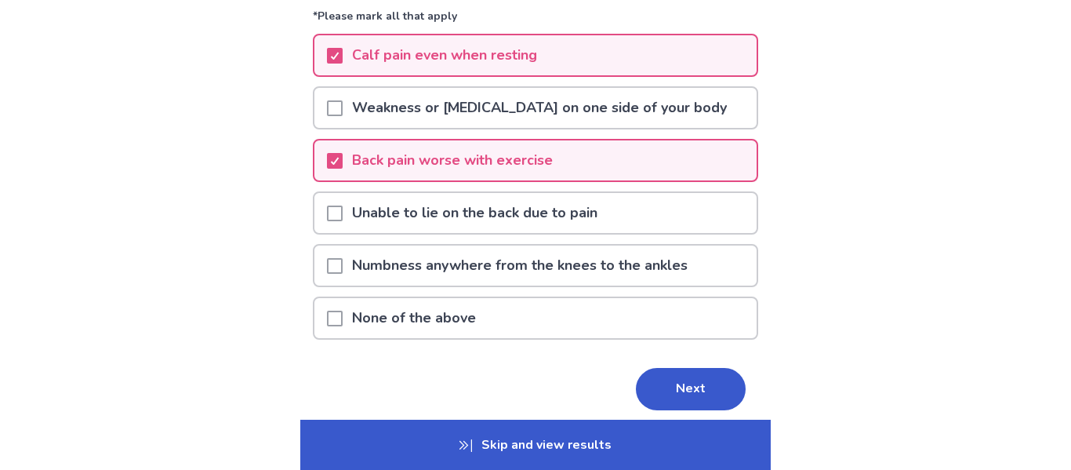
scroll to position [157, 0]
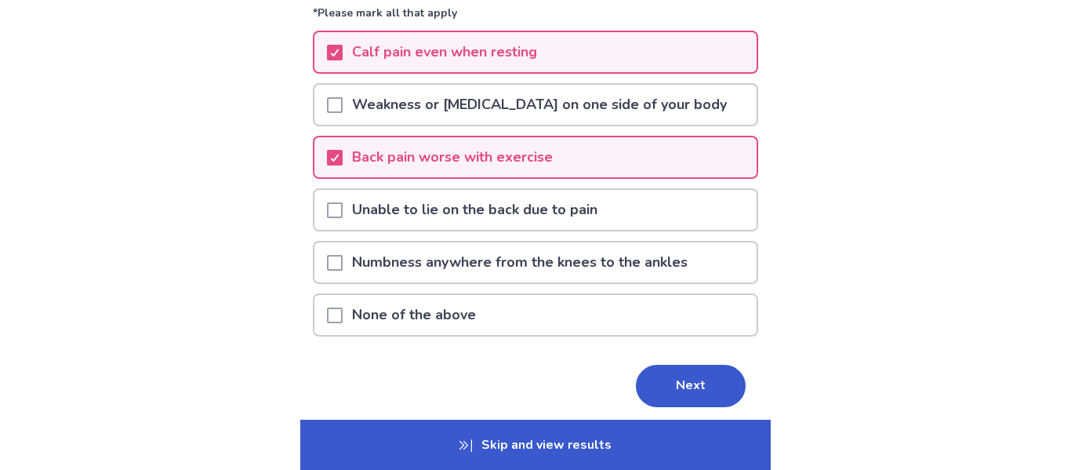
click at [352, 269] on p "Numbness anywhere from the knees to the ankles" at bounding box center [520, 262] width 354 height 40
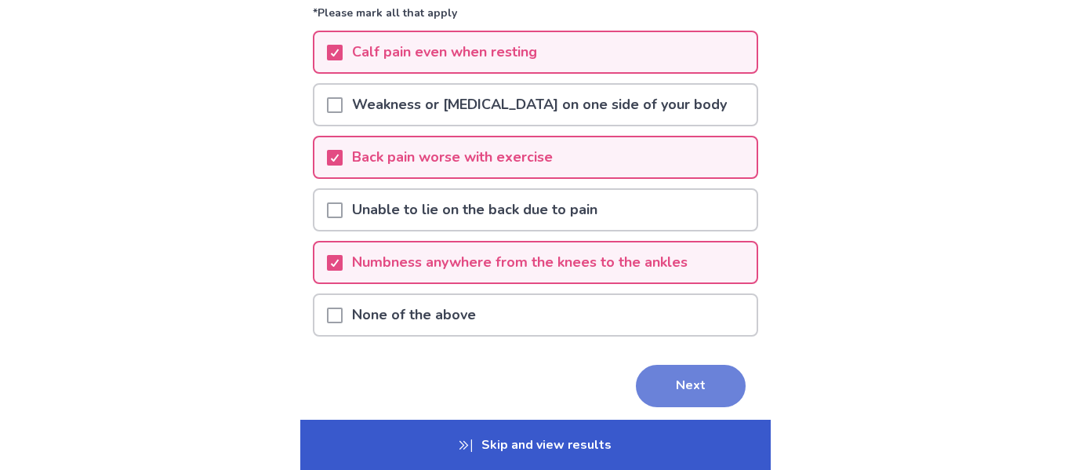
click at [656, 387] on button "Next" at bounding box center [691, 385] width 110 height 42
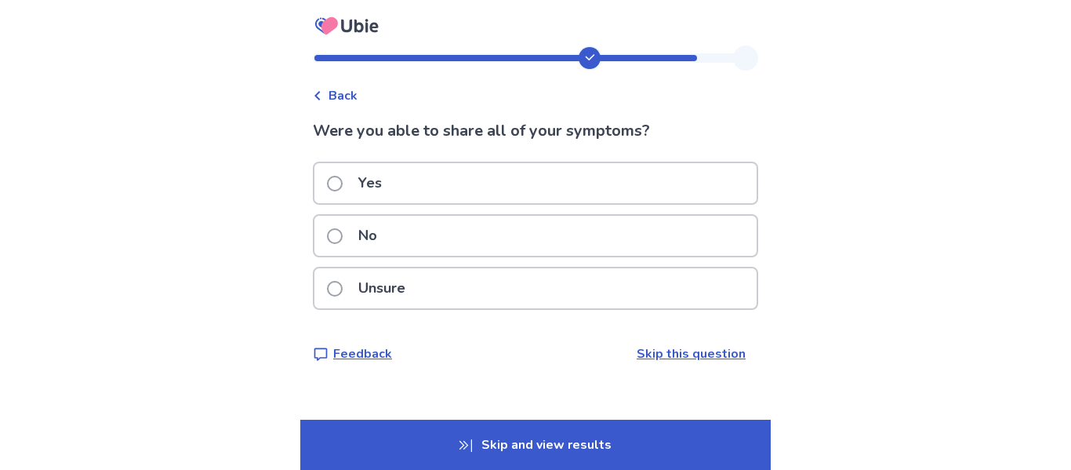
click at [398, 251] on div "No" at bounding box center [535, 236] width 442 height 40
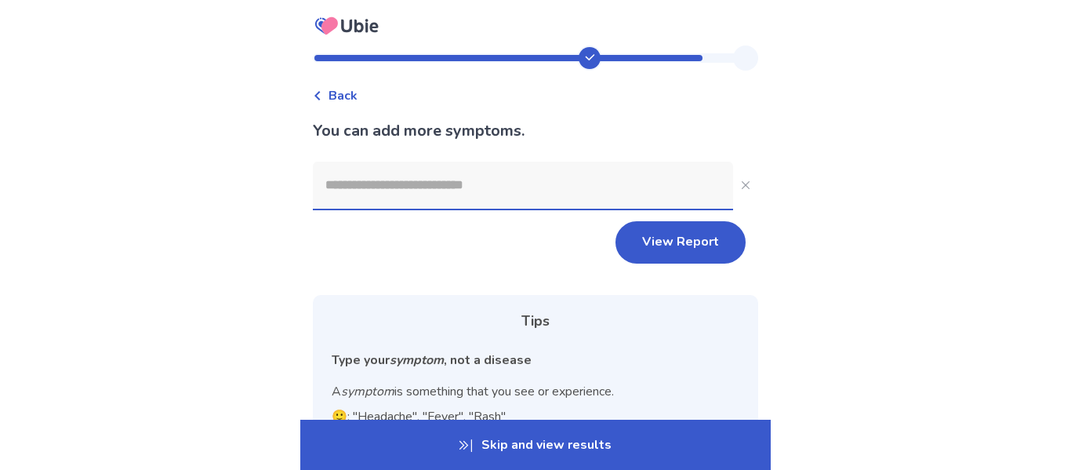
click at [396, 205] on input at bounding box center [523, 184] width 420 height 47
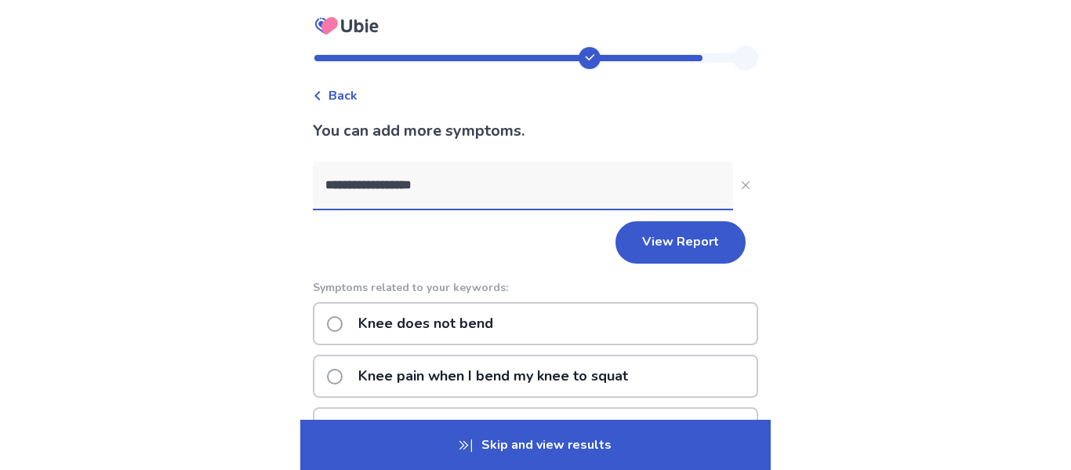
type input "**********"
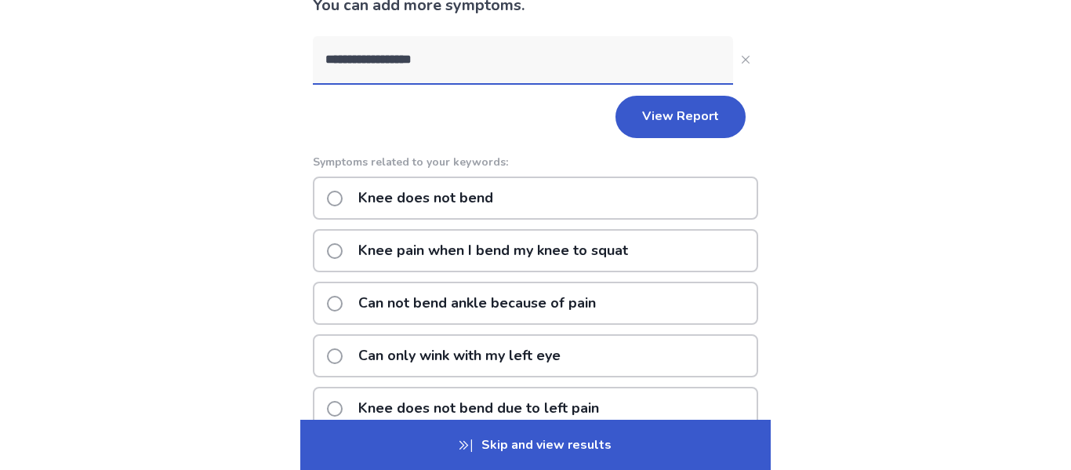
scroll to position [157, 0]
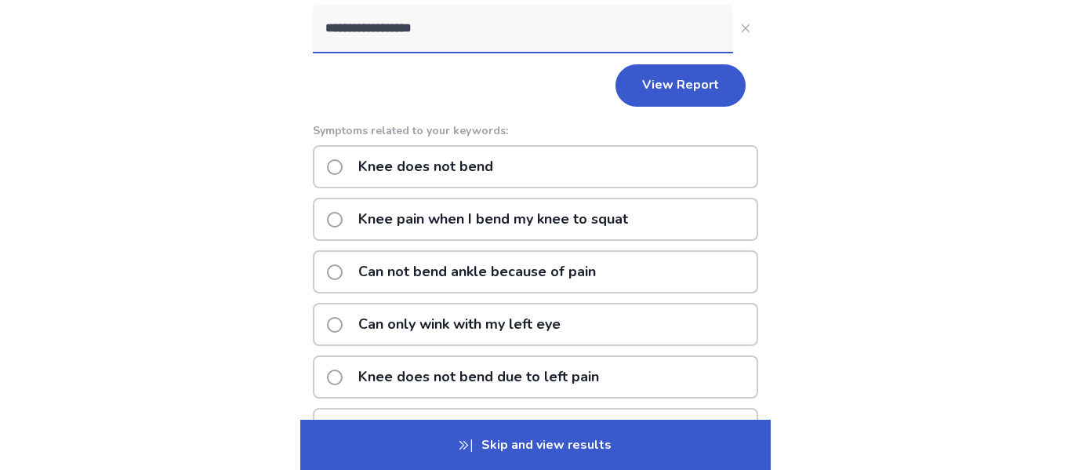
click at [423, 221] on p "Knee pain when I bend my knee to squat" at bounding box center [493, 219] width 288 height 40
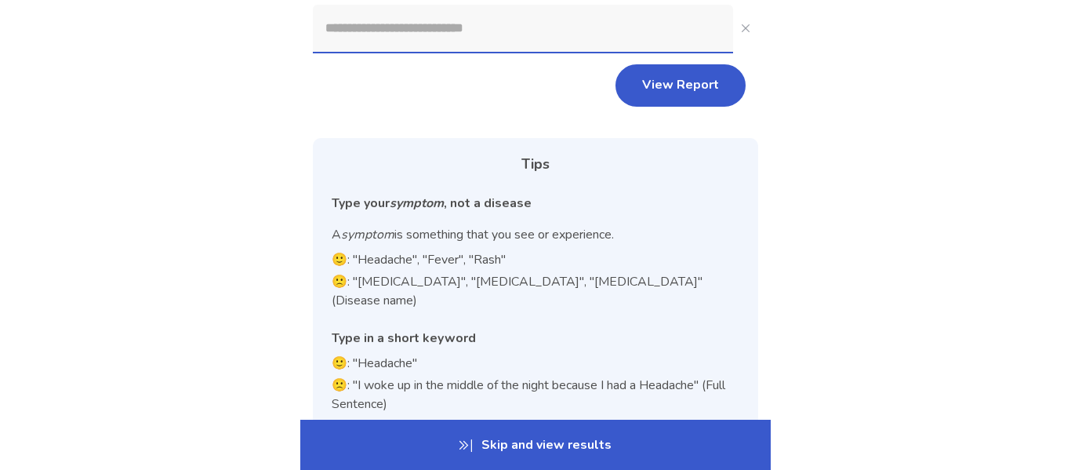
click at [241, 144] on div "Back You can add more symptoms. Knee pain when I bend my knee to squat View Rep…" at bounding box center [535, 173] width 1071 height 749
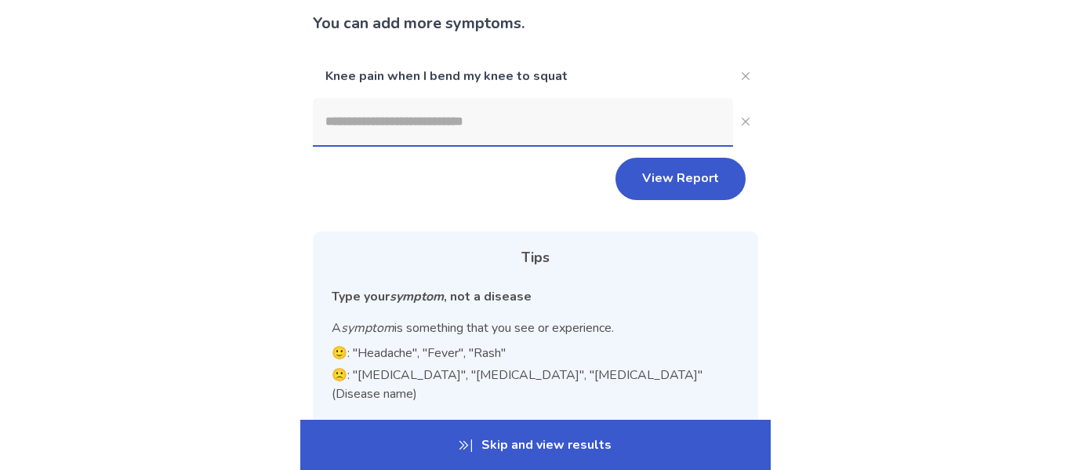
scroll to position [107, 0]
click at [357, 111] on input at bounding box center [523, 122] width 420 height 47
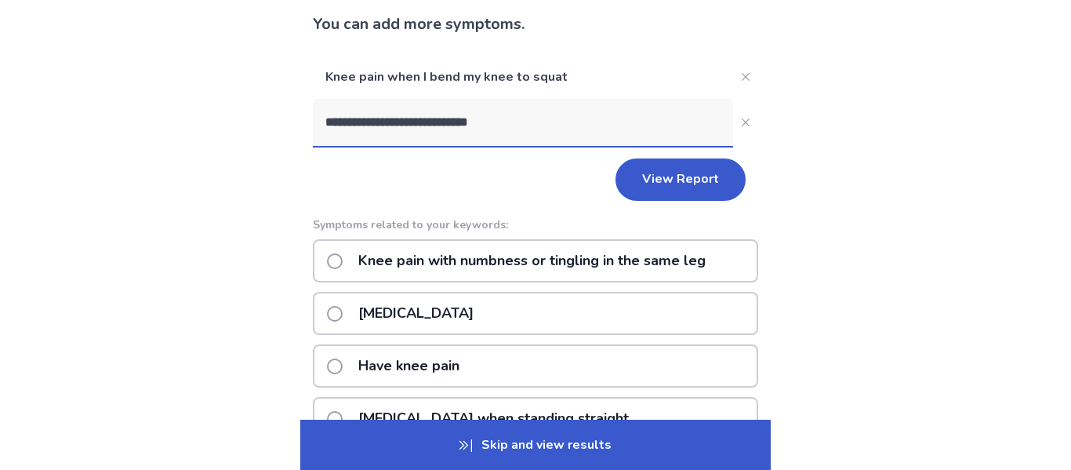
click at [241, 224] on div "**********" at bounding box center [535, 387] width 1071 height 988
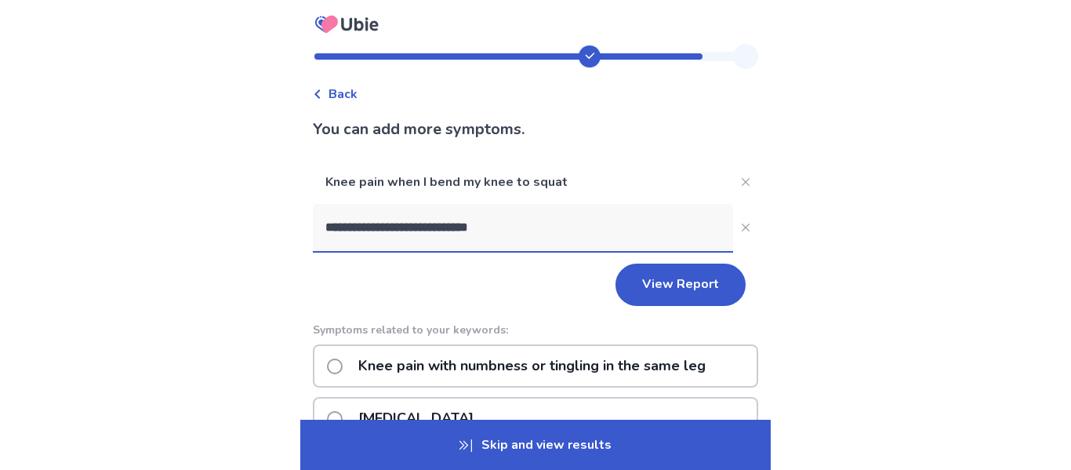
scroll to position [0, 0]
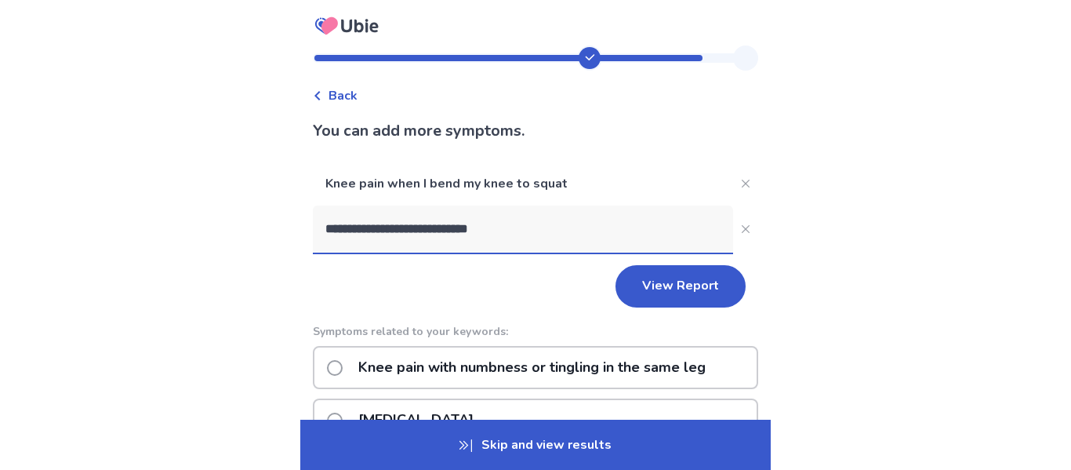
drag, startPoint x: 509, startPoint y: 230, endPoint x: 393, endPoint y: 225, distance: 116.1
click at [393, 225] on input "**********" at bounding box center [523, 228] width 420 height 47
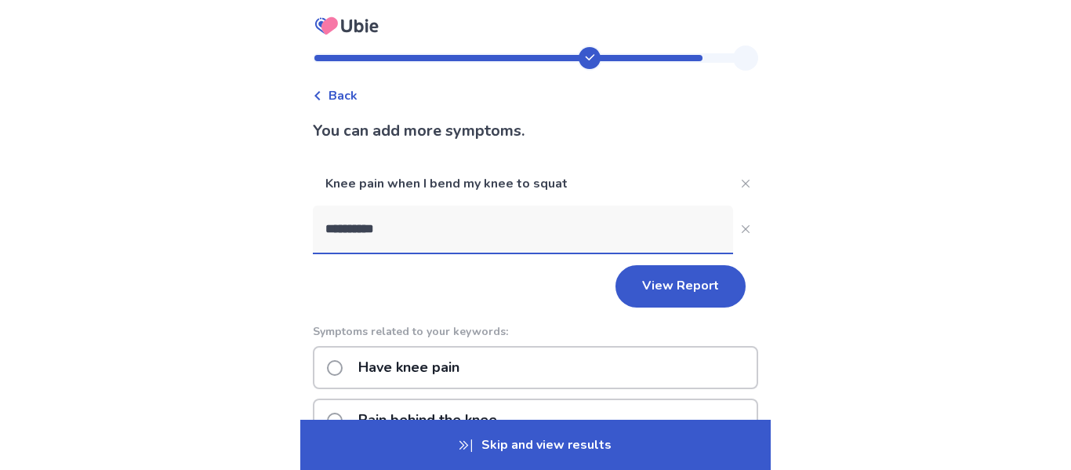
type input "*********"
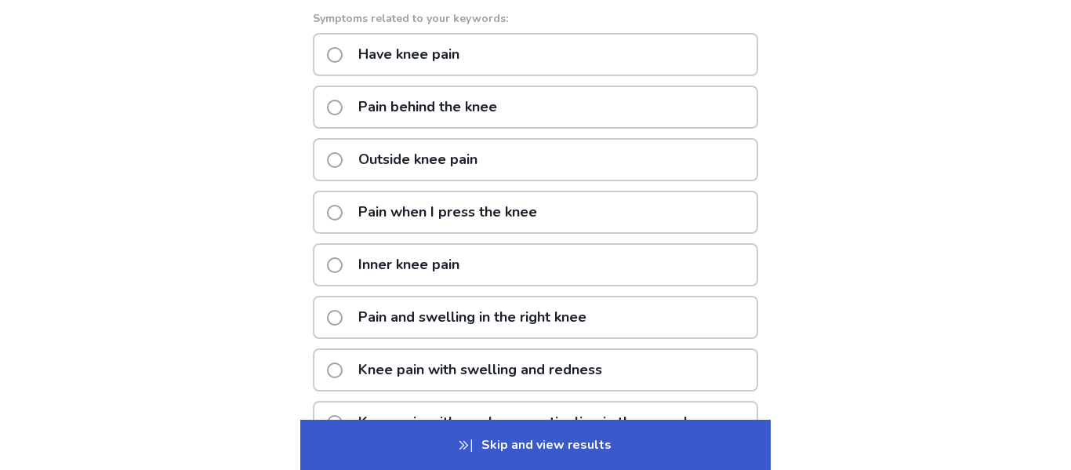
scroll to position [314, 0]
click at [408, 208] on p "Pain when I press the knee" at bounding box center [448, 211] width 198 height 40
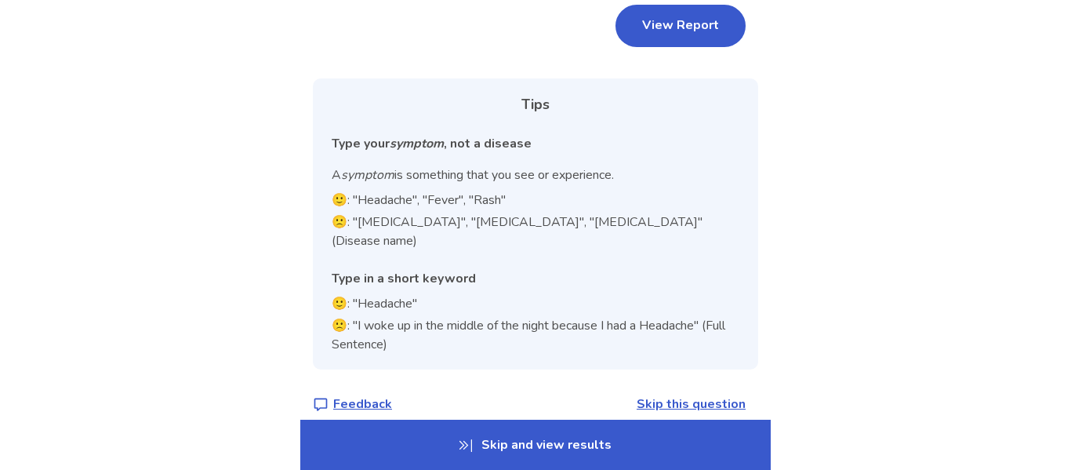
click at [284, 154] on div "Back You can add more symptoms. Knee pain when I bend my knee to squat Pain whe…" at bounding box center [535, 92] width 1071 height 792
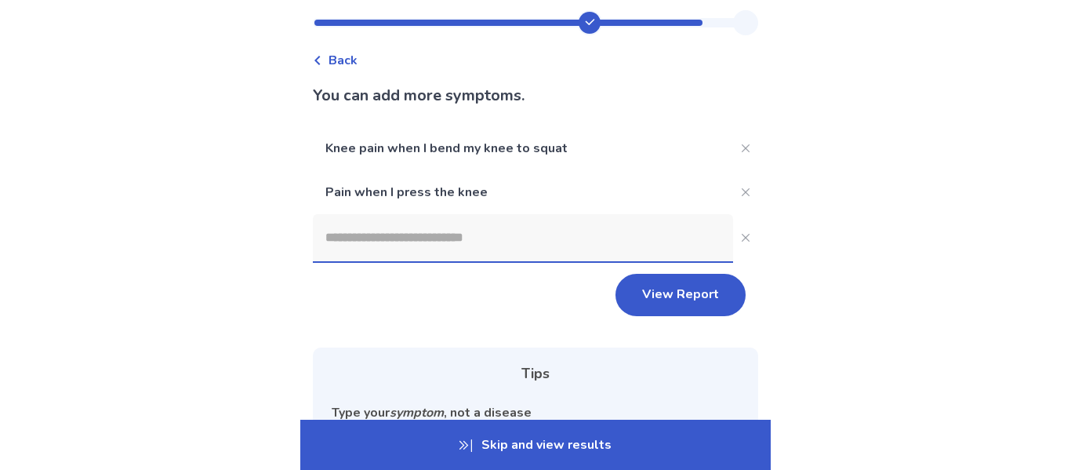
scroll to position [22, 0]
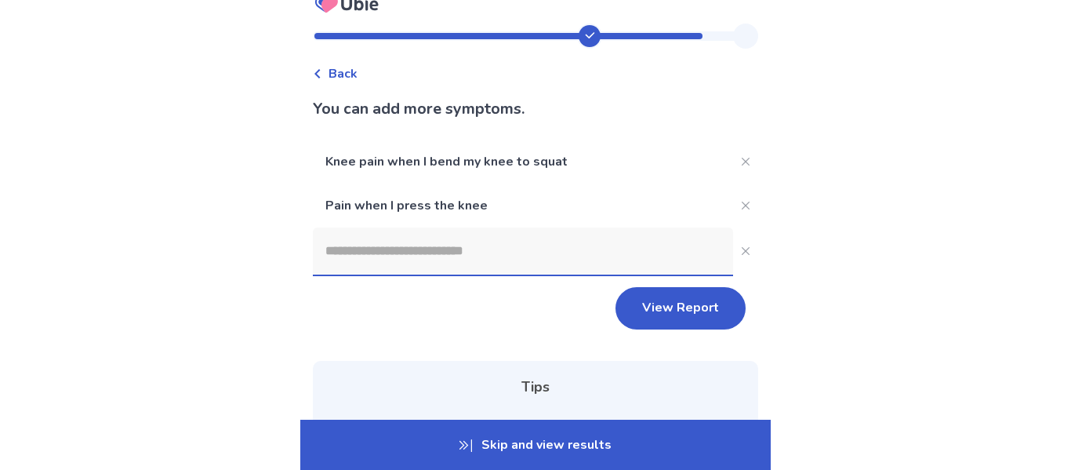
click at [387, 246] on input at bounding box center [523, 250] width 420 height 47
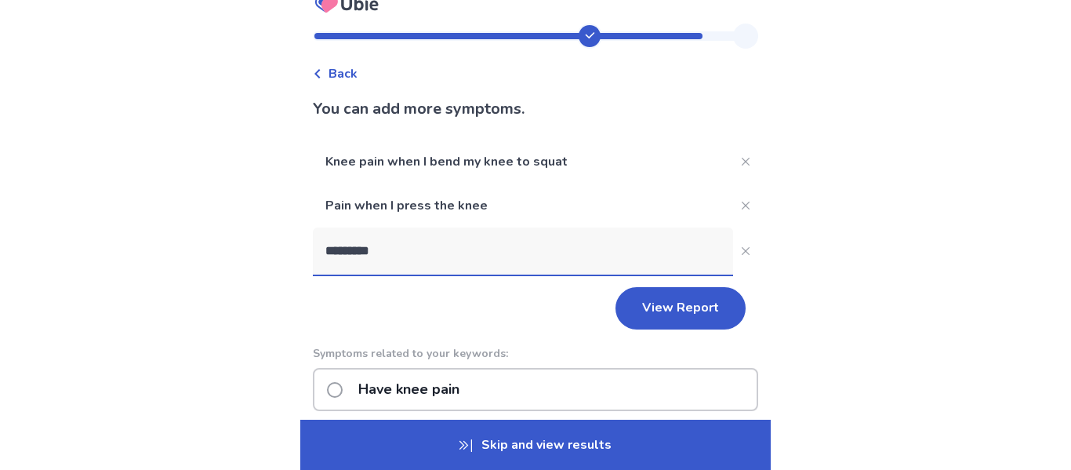
type input "*********"
click at [276, 241] on div "Back You can add more symptoms. Knee pain when I bend my knee to squat Pain whe…" at bounding box center [535, 468] width 1071 height 980
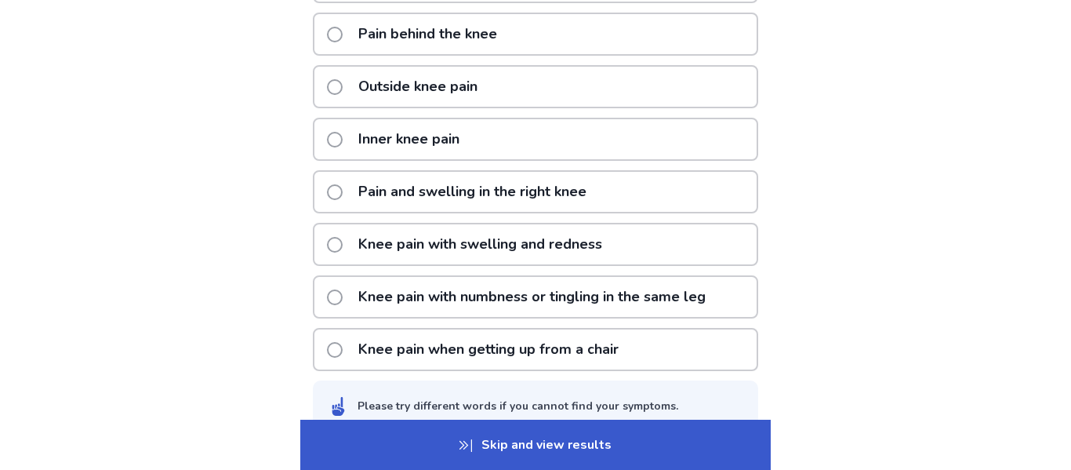
scroll to position [492, 0]
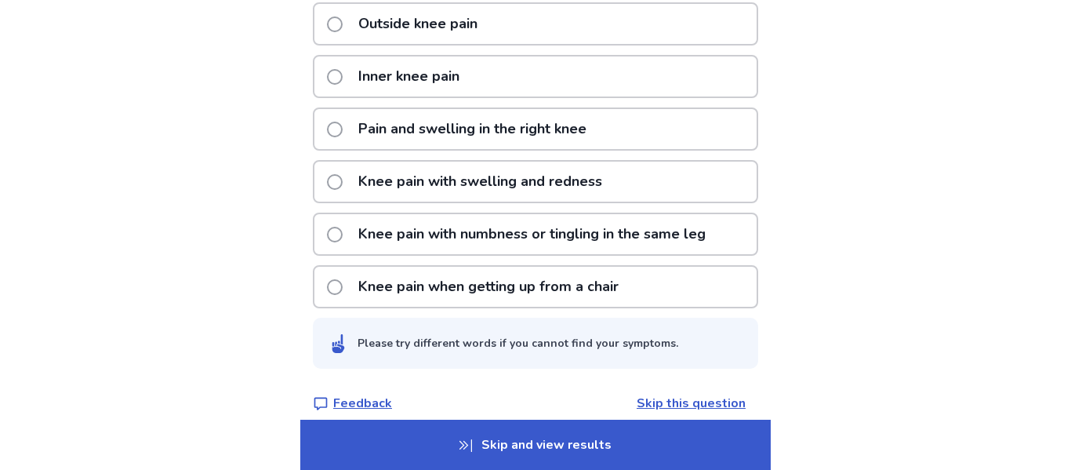
click at [386, 289] on p "Knee pain when getting up from a chair" at bounding box center [488, 286] width 279 height 40
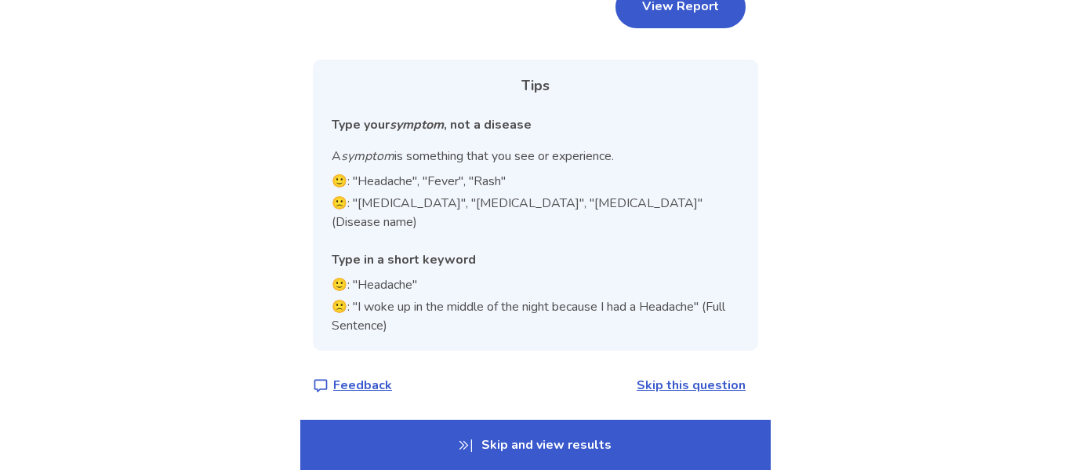
scroll to position [348, 0]
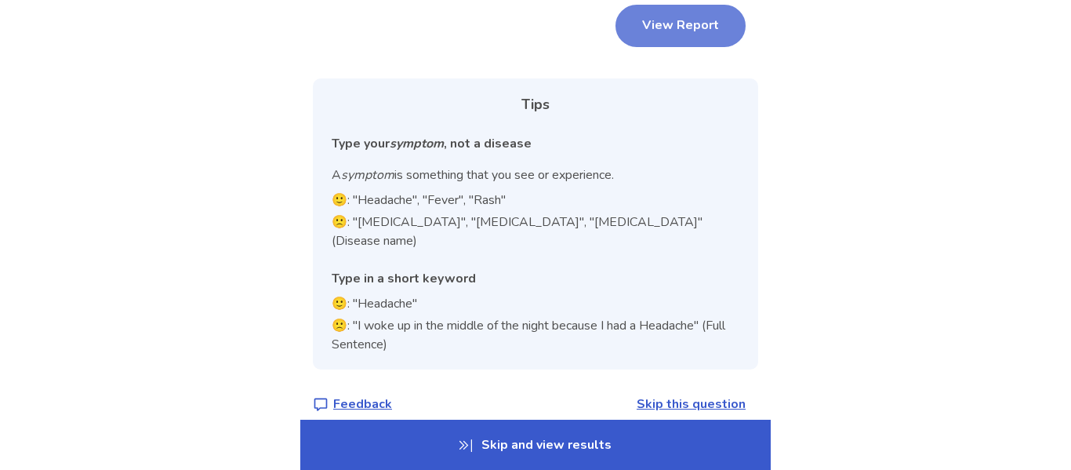
click at [664, 30] on button "View Report" at bounding box center [680, 26] width 130 height 42
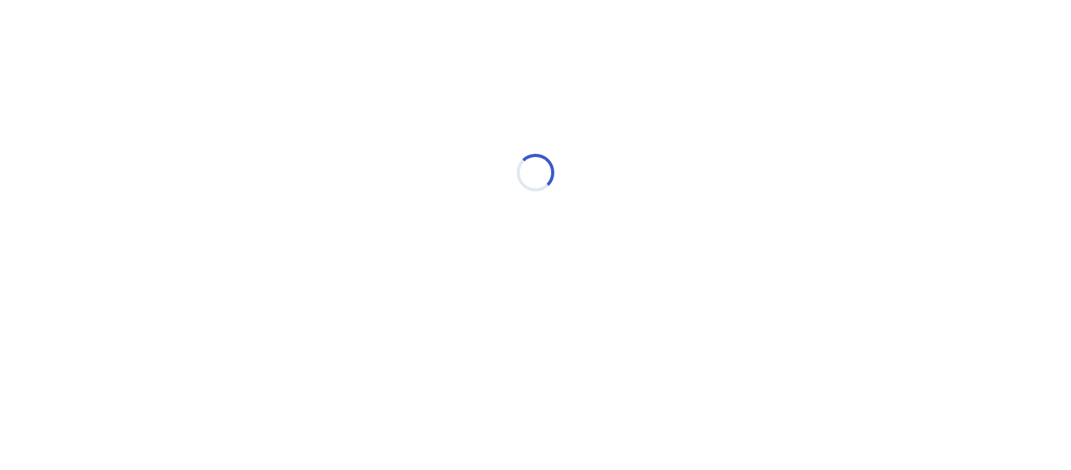
scroll to position [0, 0]
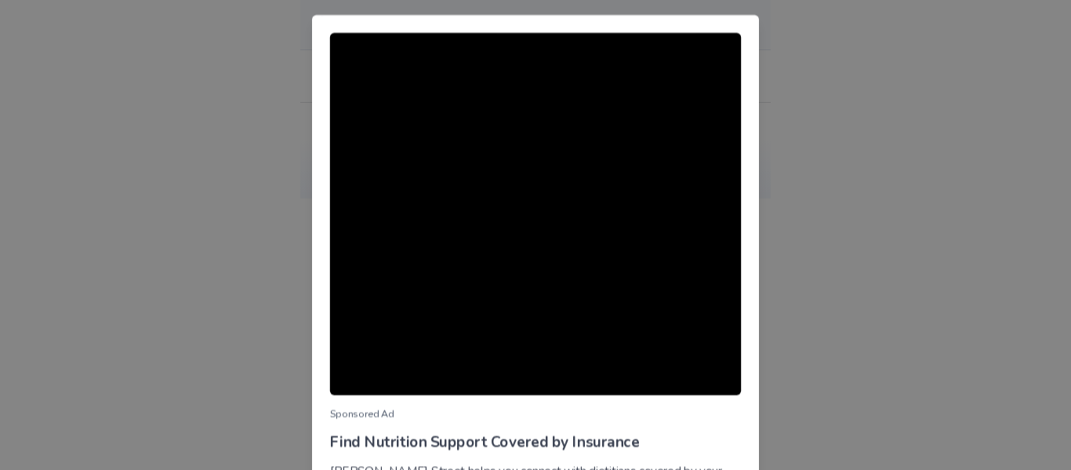
scroll to position [131, 0]
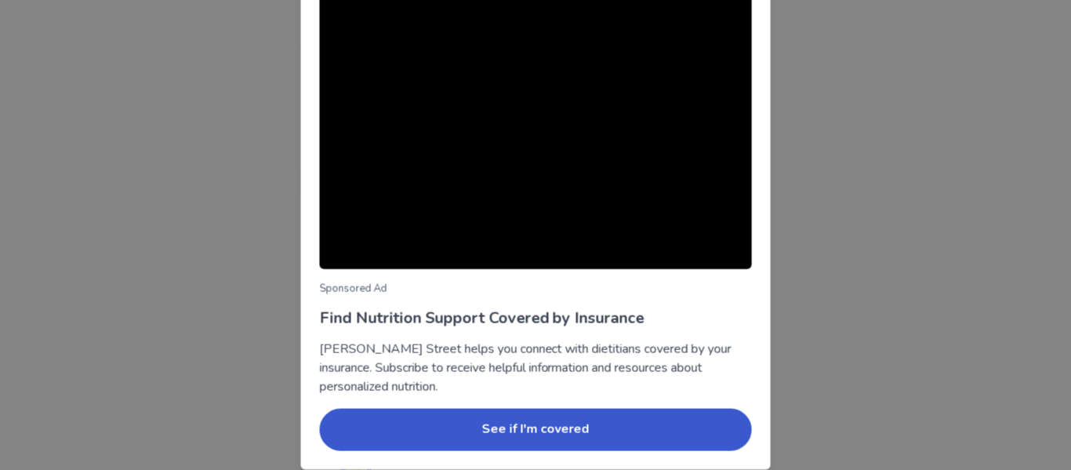
click at [190, 215] on div "Sponsored Ad Find Nutrition Support Covered by Insurance [PERSON_NAME] Street h…" at bounding box center [535, 235] width 1071 height 470
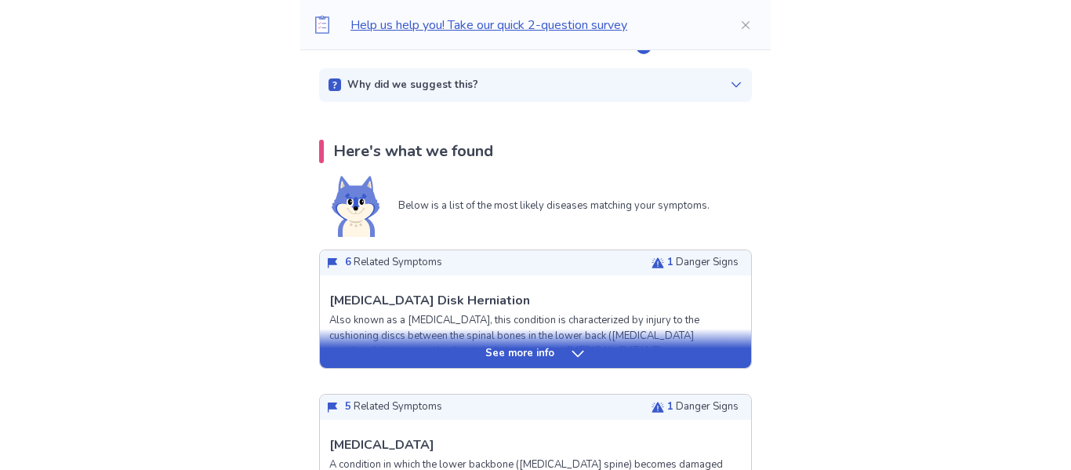
scroll to position [251, 0]
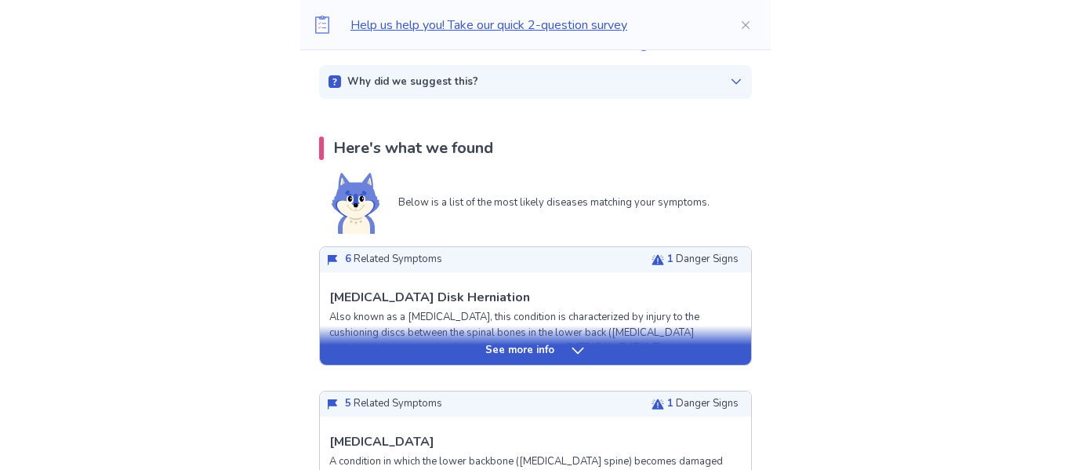
click at [404, 356] on div "See more info" at bounding box center [535, 351] width 431 height 16
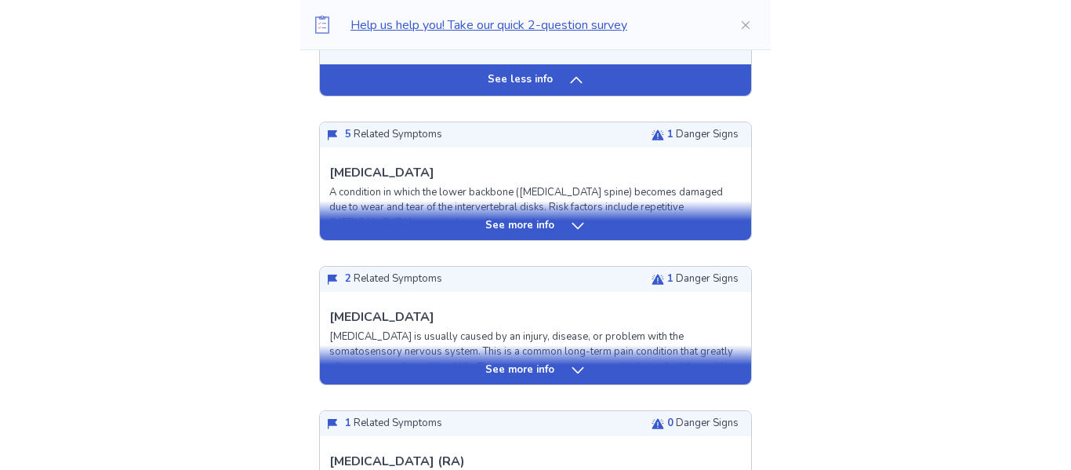
scroll to position [1568, 0]
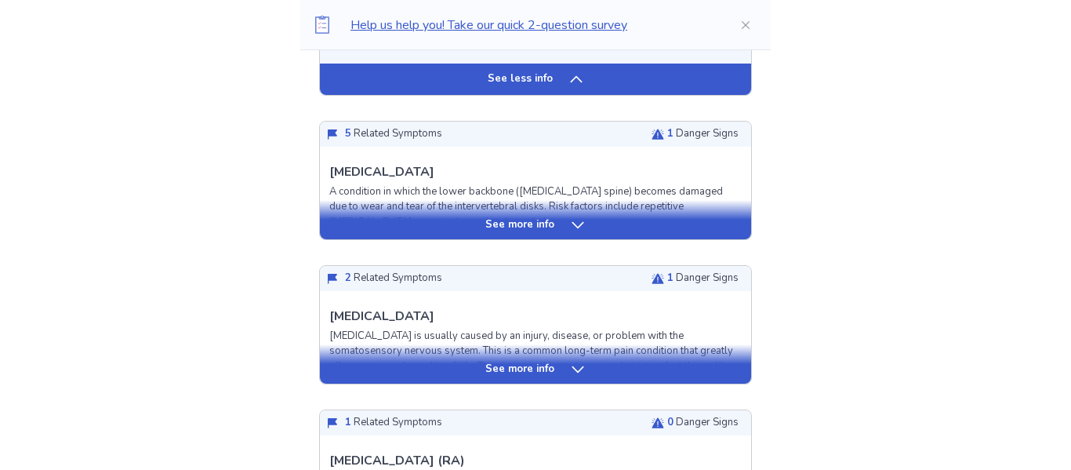
click at [399, 234] on div "See more info" at bounding box center [535, 219] width 431 height 39
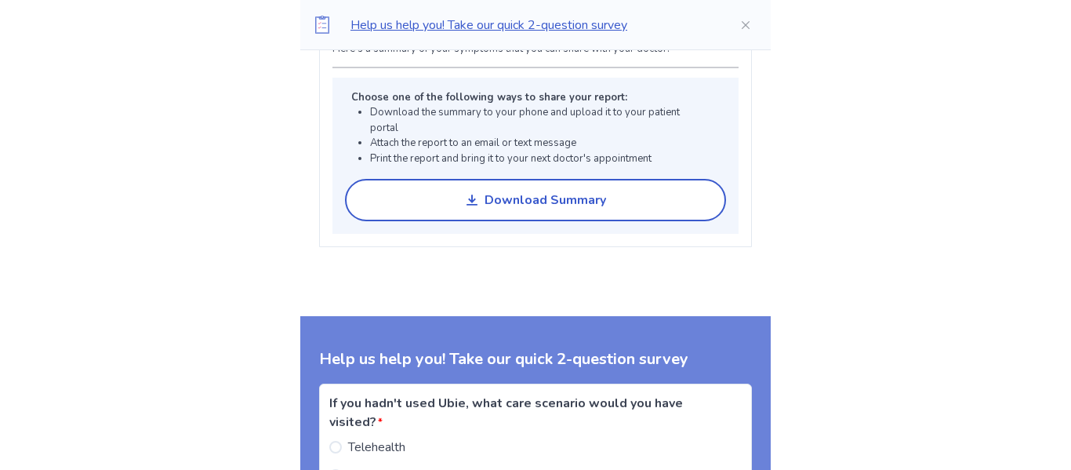
scroll to position [3323, 0]
